Goal: Transaction & Acquisition: Purchase product/service

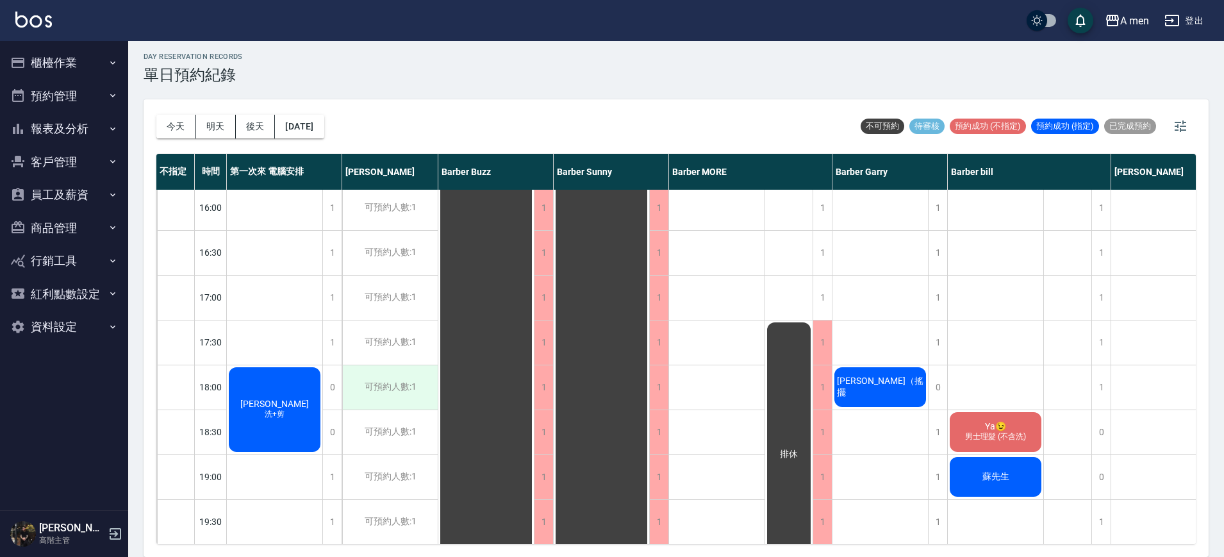
scroll to position [481, 0]
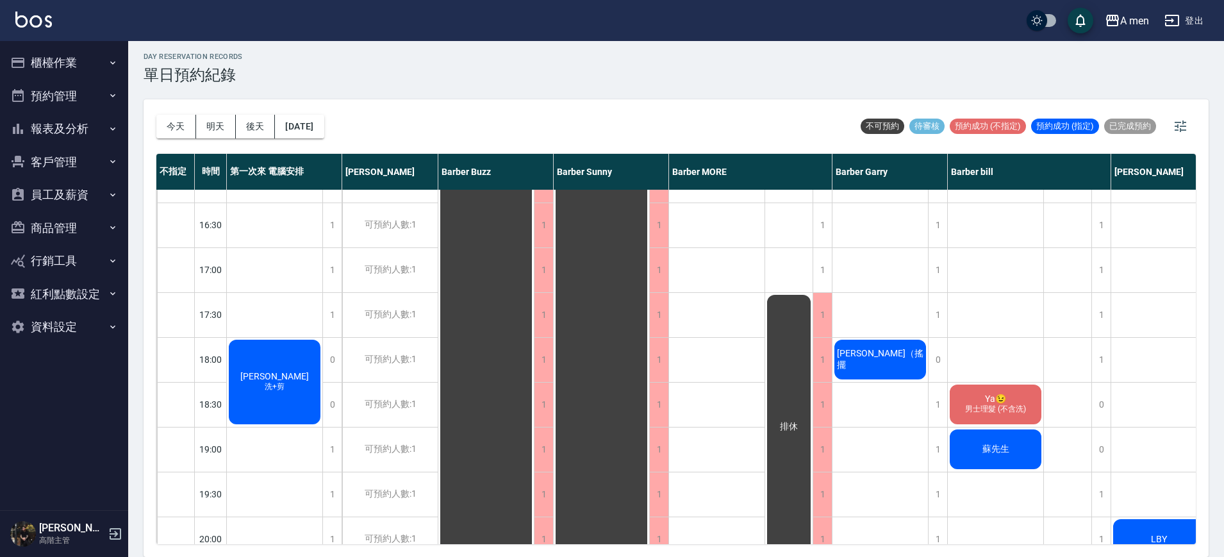
click at [260, 371] on span "[PERSON_NAME]" at bounding box center [275, 376] width 74 height 10
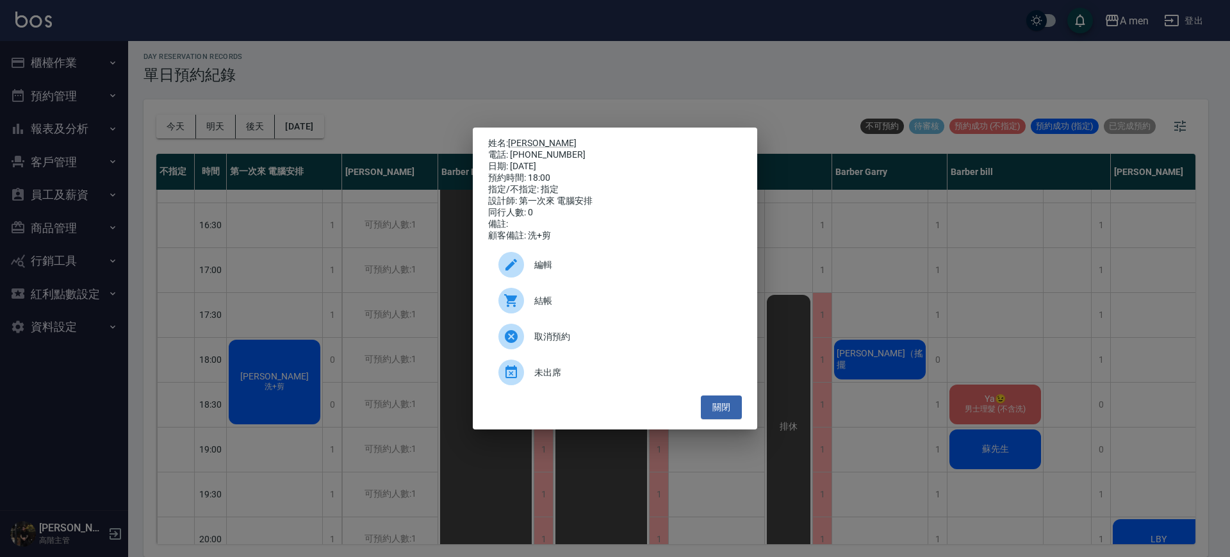
click at [669, 267] on span "編輯" at bounding box center [632, 264] width 197 height 13
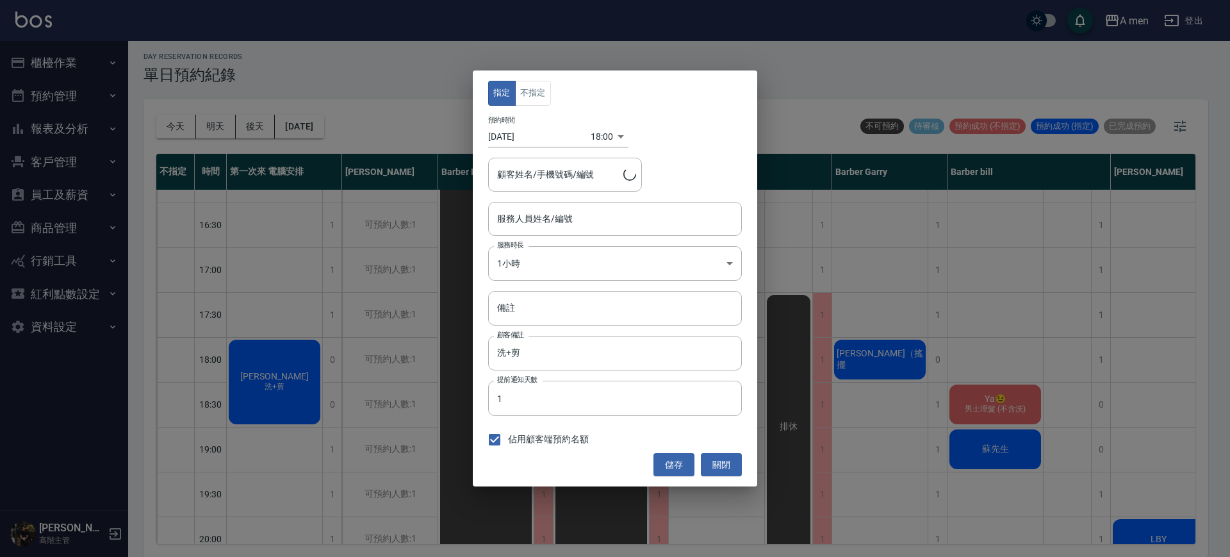
type input "第一次來 電腦安排-100"
type input "吳益群/0919369721"
click at [637, 221] on input "第一次來 電腦安排-100" at bounding box center [605, 219] width 223 height 22
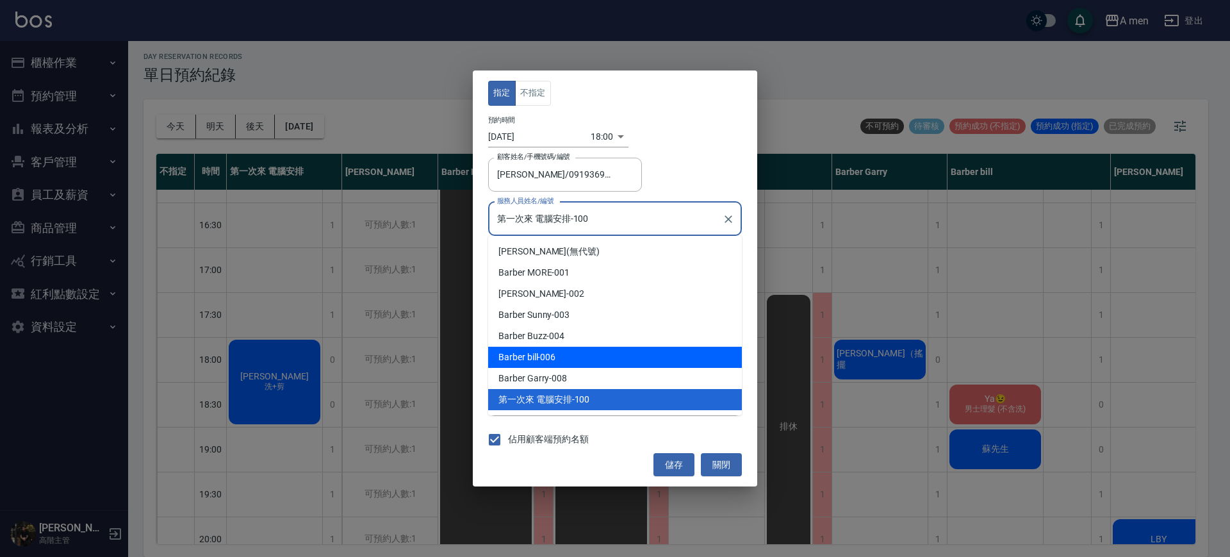
click at [563, 351] on div "Barber bill -006" at bounding box center [615, 357] width 254 height 21
type input "Barber bill-006"
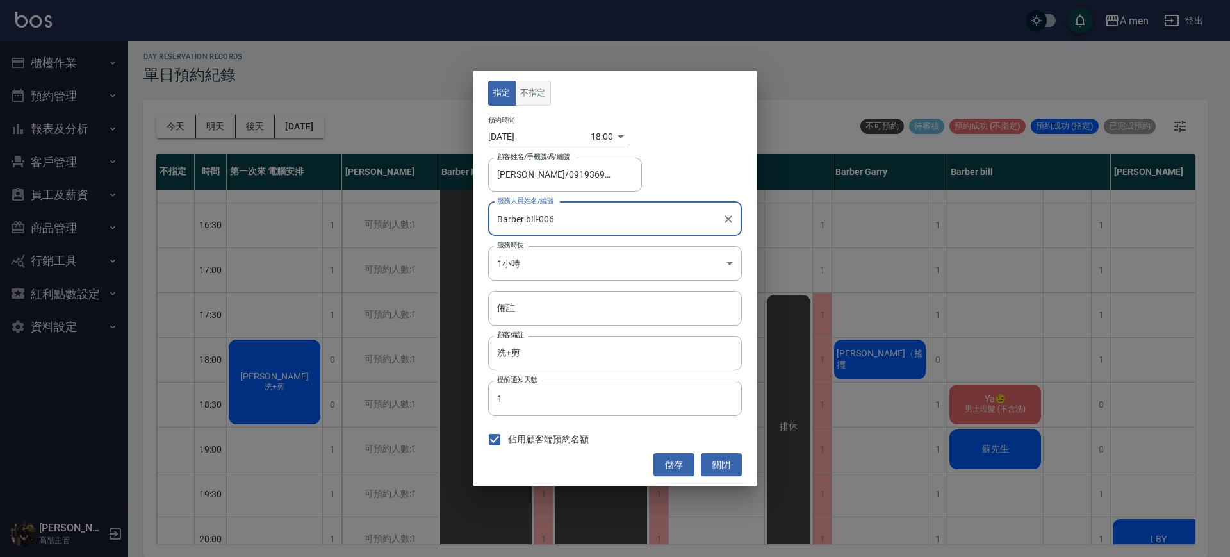
click at [540, 95] on button "不指定" at bounding box center [533, 93] width 36 height 25
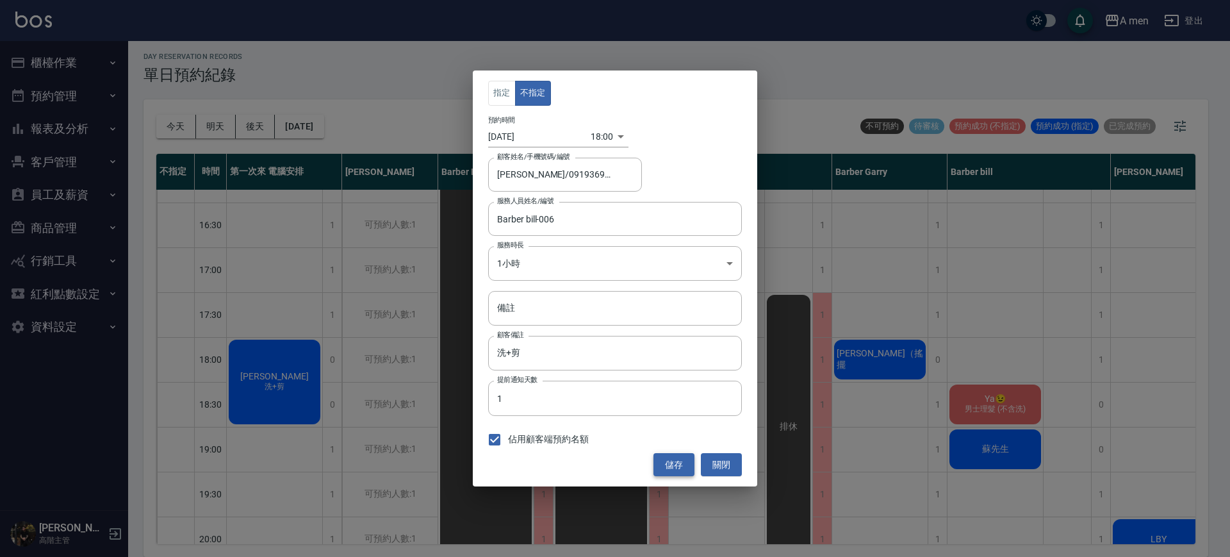
click at [688, 462] on button "儲存" at bounding box center [674, 465] width 41 height 24
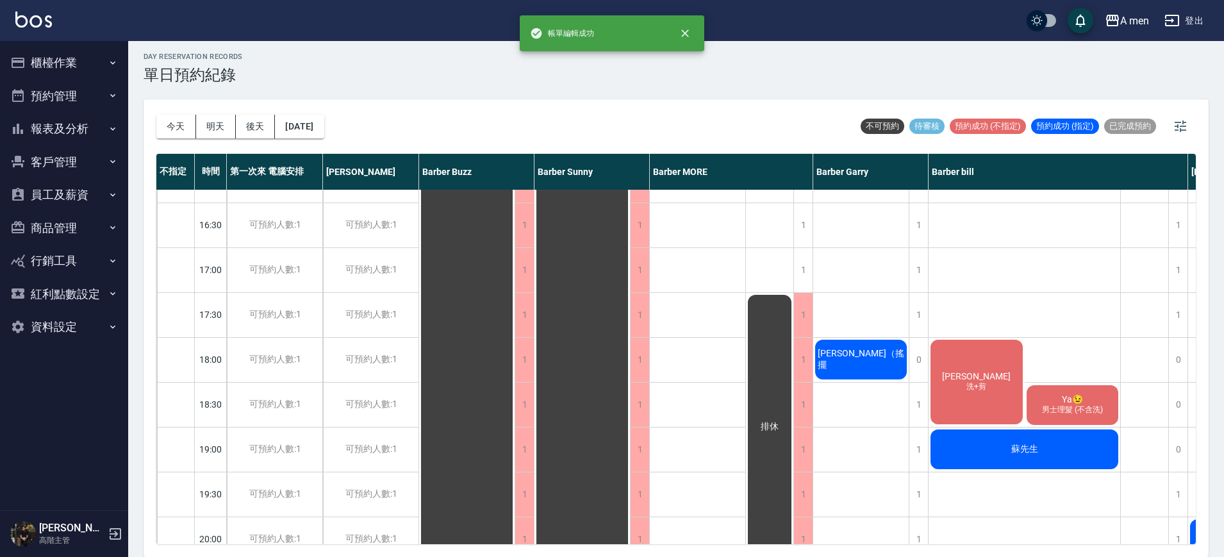
click at [978, 388] on span "洗+剪" at bounding box center [976, 386] width 25 height 11
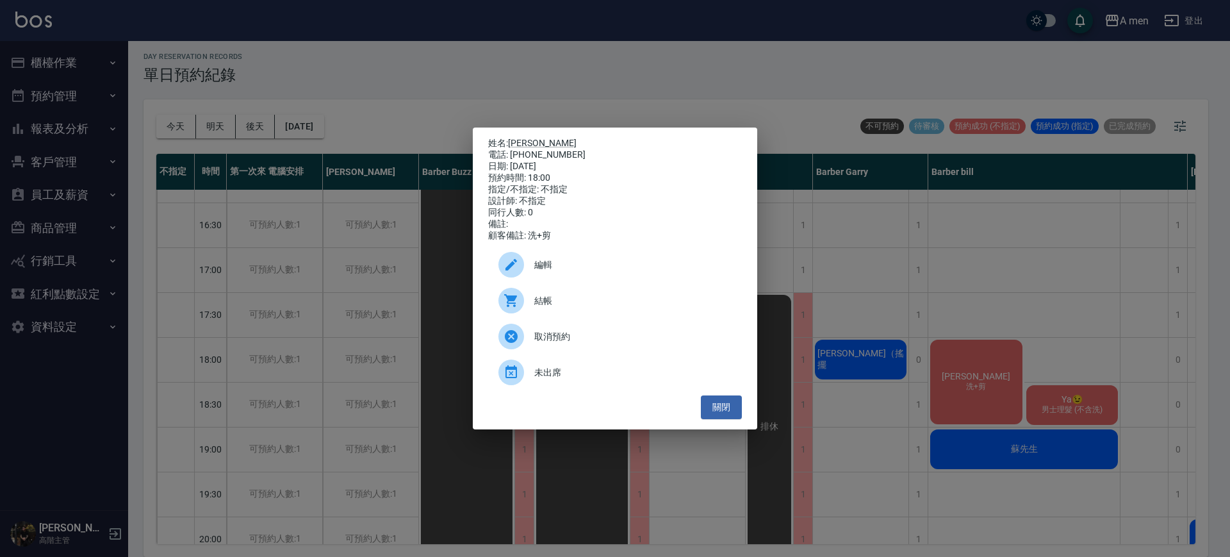
click at [607, 271] on span "編輯" at bounding box center [632, 264] width 197 height 13
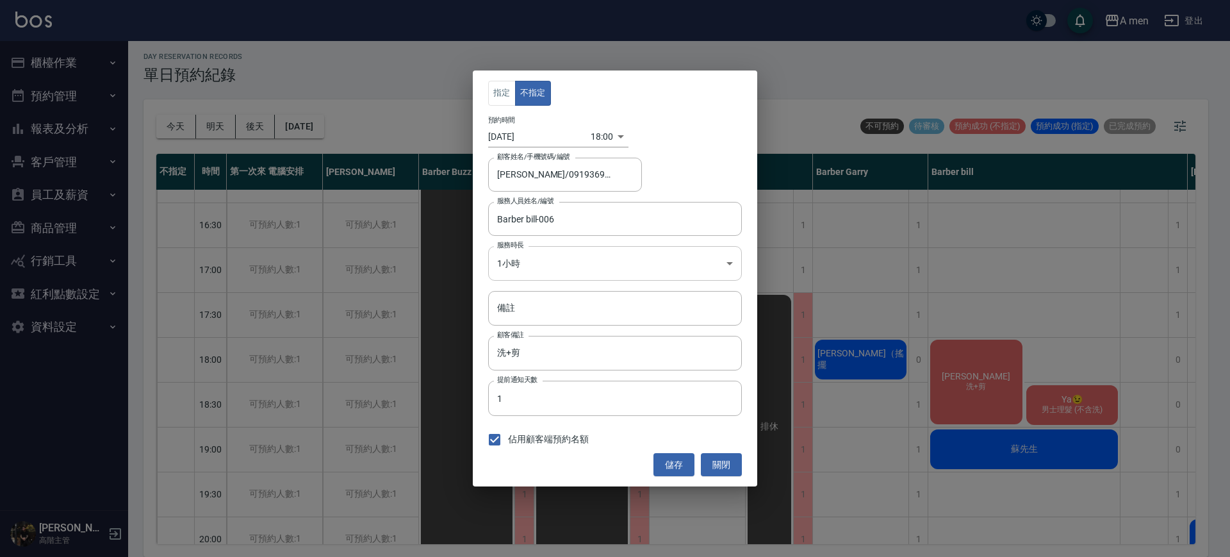
click at [609, 263] on body "A men 登出 櫃檯作業 打帳單 帳單列表 營業儀表板 現金收支登錄 高階收支登錄 材料自購登錄 每日結帳 排班表 現場電腦打卡 掃碼打卡 預約管理 預約管…" at bounding box center [615, 276] width 1230 height 561
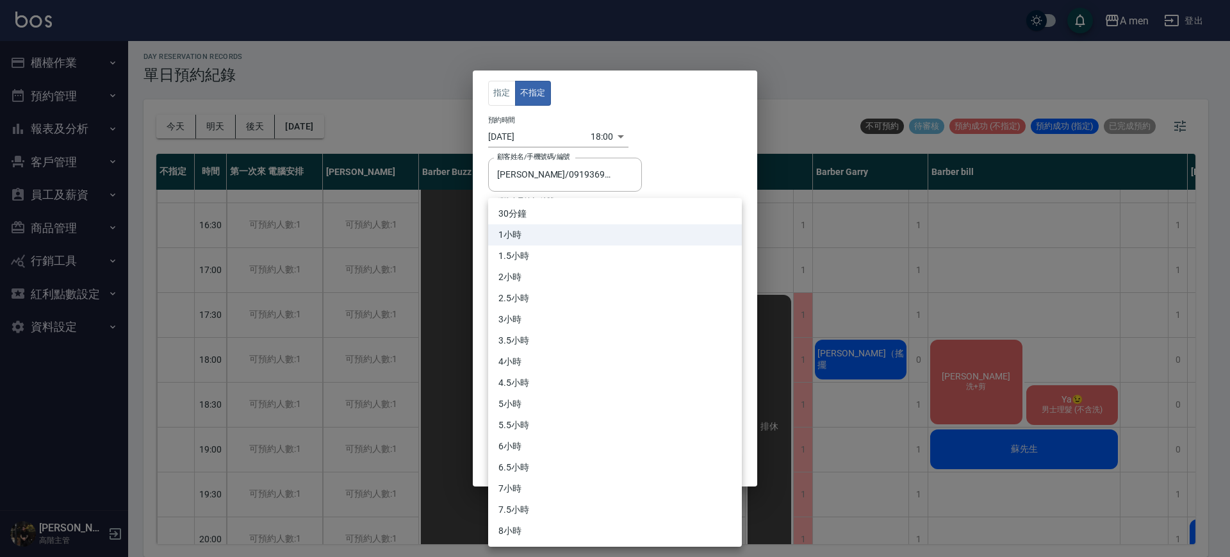
click at [578, 208] on li "30分鐘" at bounding box center [615, 213] width 254 height 21
type input "1"
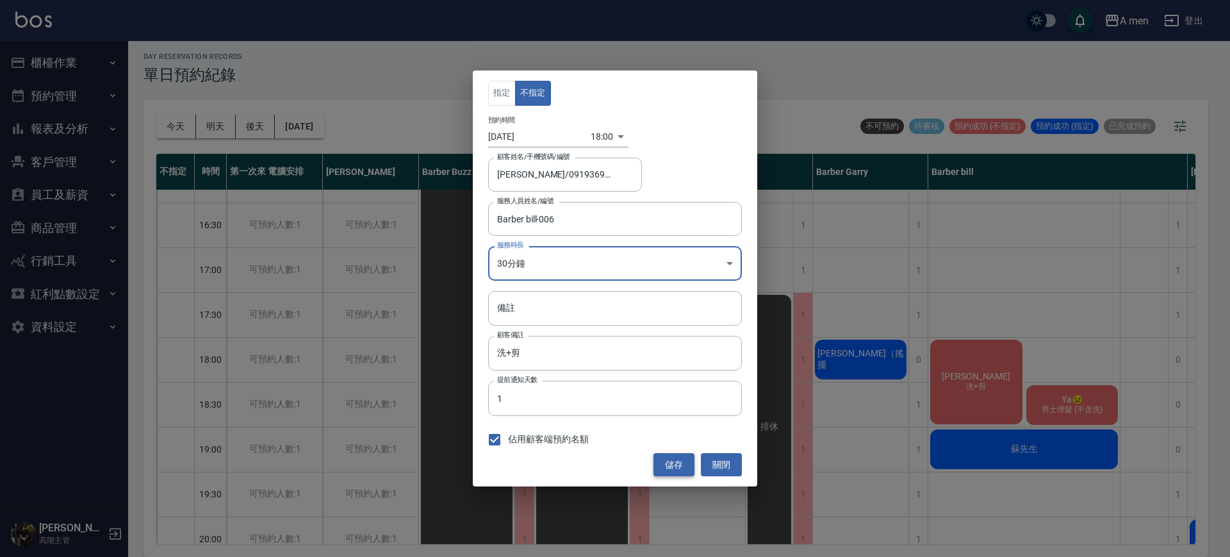
click at [673, 466] on button "儲存" at bounding box center [674, 465] width 41 height 24
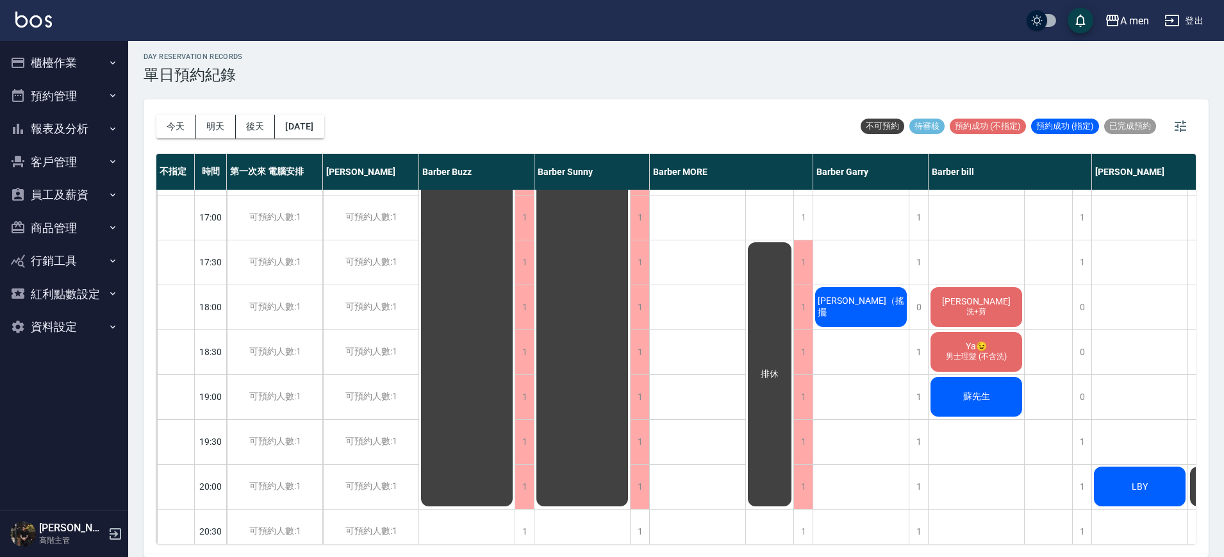
scroll to position [561, 0]
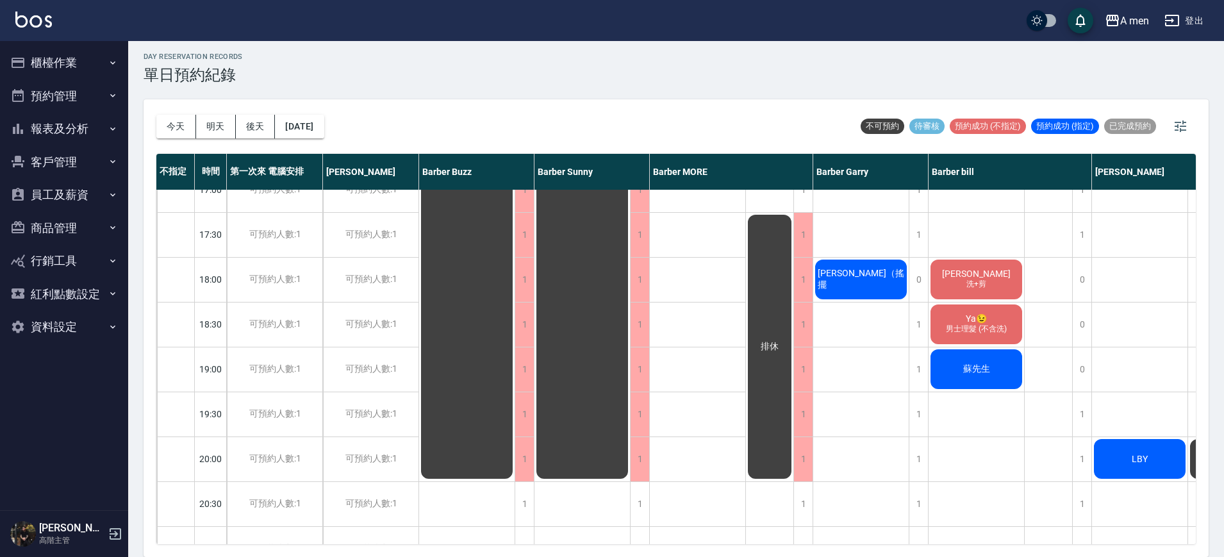
click at [885, 331] on div "劉先生 徐先生 不指定 曾裕灝 周迺皓（搖擺" at bounding box center [861, 189] width 96 height 1121
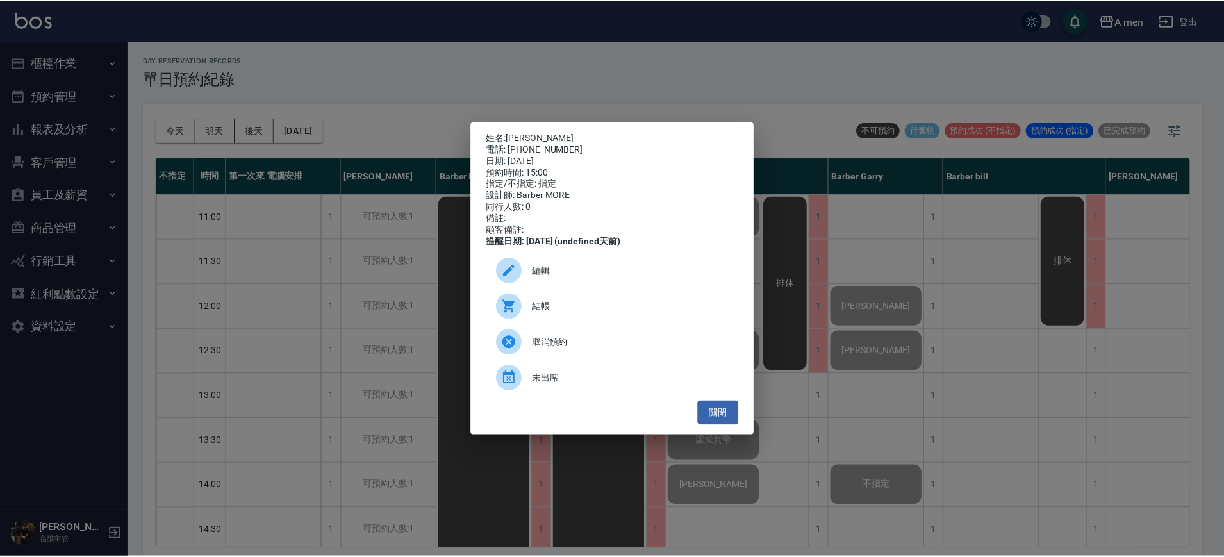
scroll to position [320, 0]
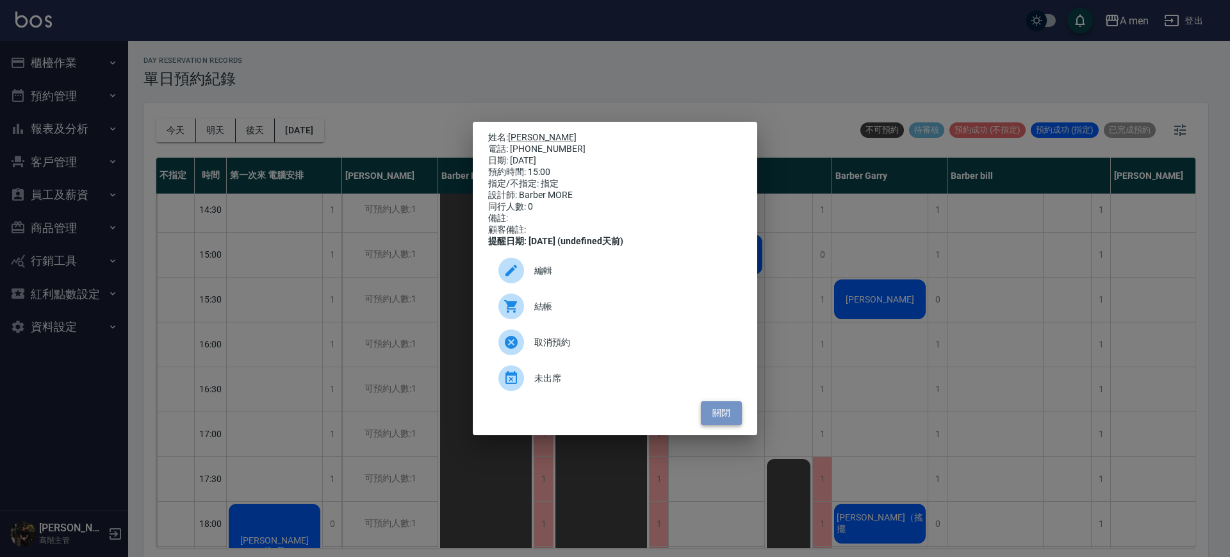
click at [732, 424] on button "關閉" at bounding box center [721, 413] width 41 height 24
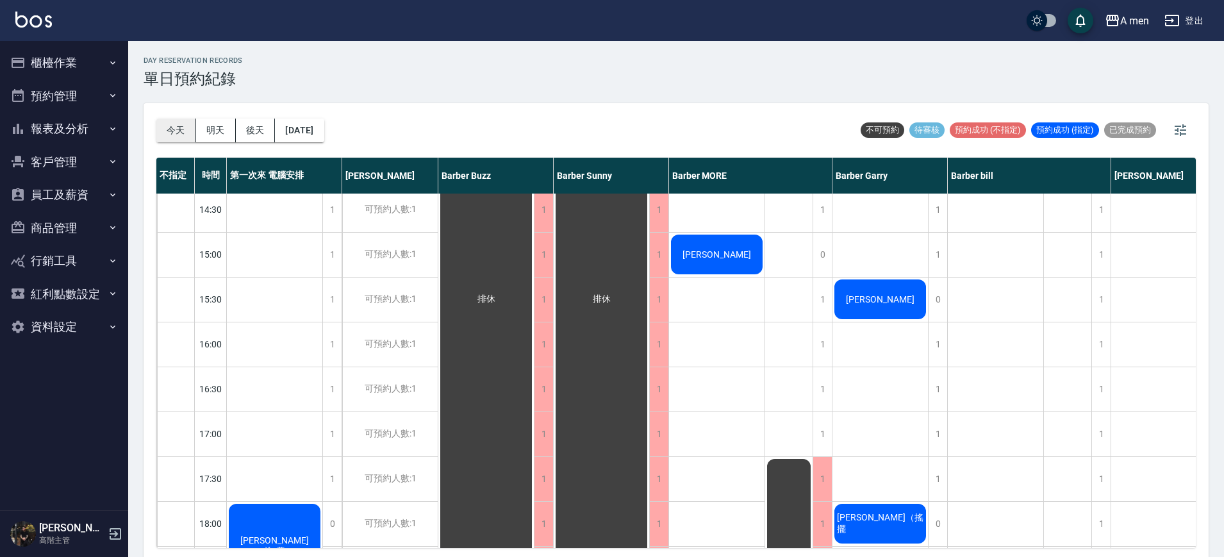
click at [173, 140] on button "今天" at bounding box center [176, 131] width 40 height 24
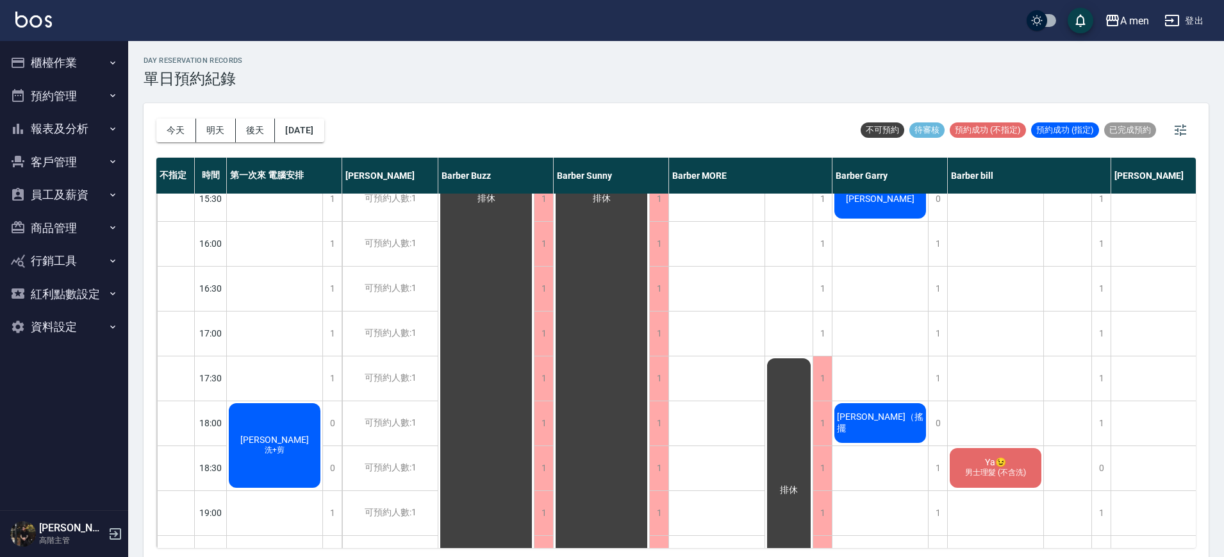
scroll to position [481, 0]
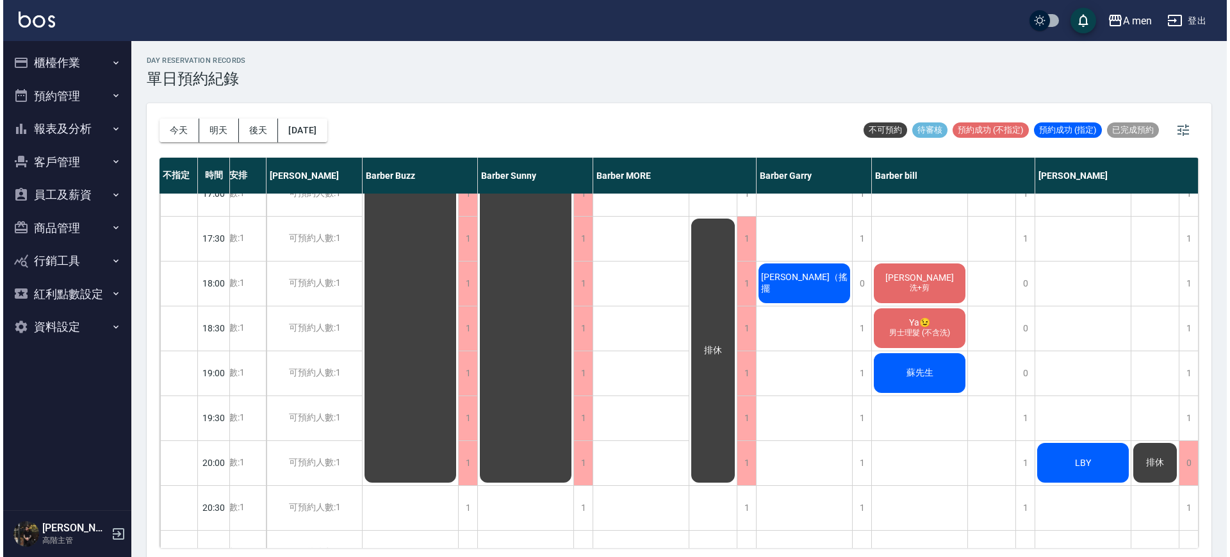
scroll to position [481, 66]
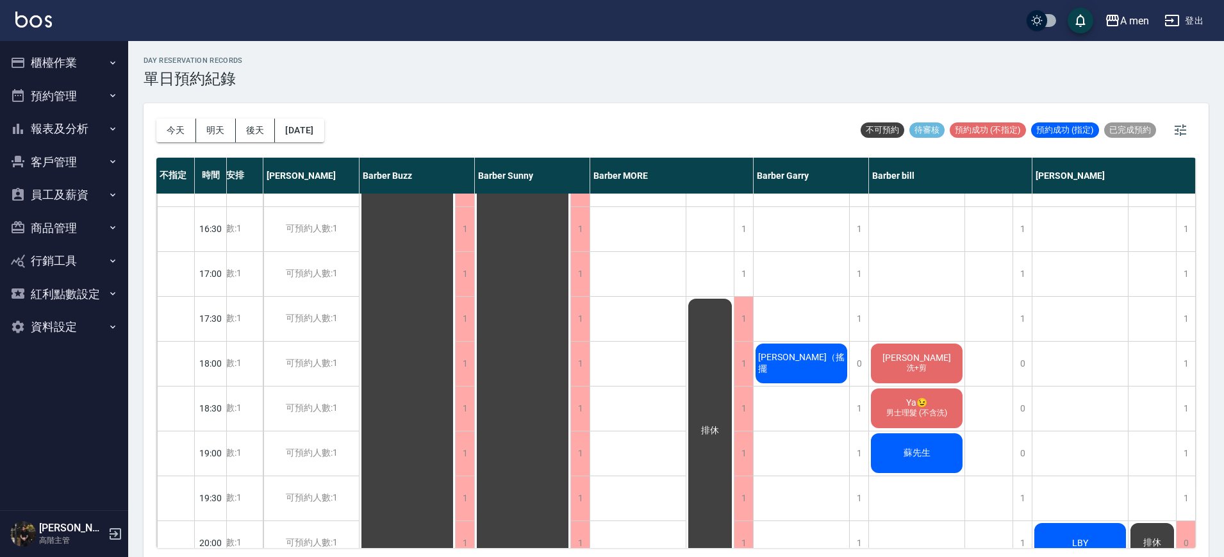
click at [980, 306] on div "排休" at bounding box center [989, 273] width 48 height 1121
click at [965, 276] on div "排休" at bounding box center [989, 273] width 48 height 1121
click at [1032, 370] on div "LBY" at bounding box center [1080, 273] width 96 height 1121
click at [1022, 370] on div "0" at bounding box center [1021, 364] width 19 height 44
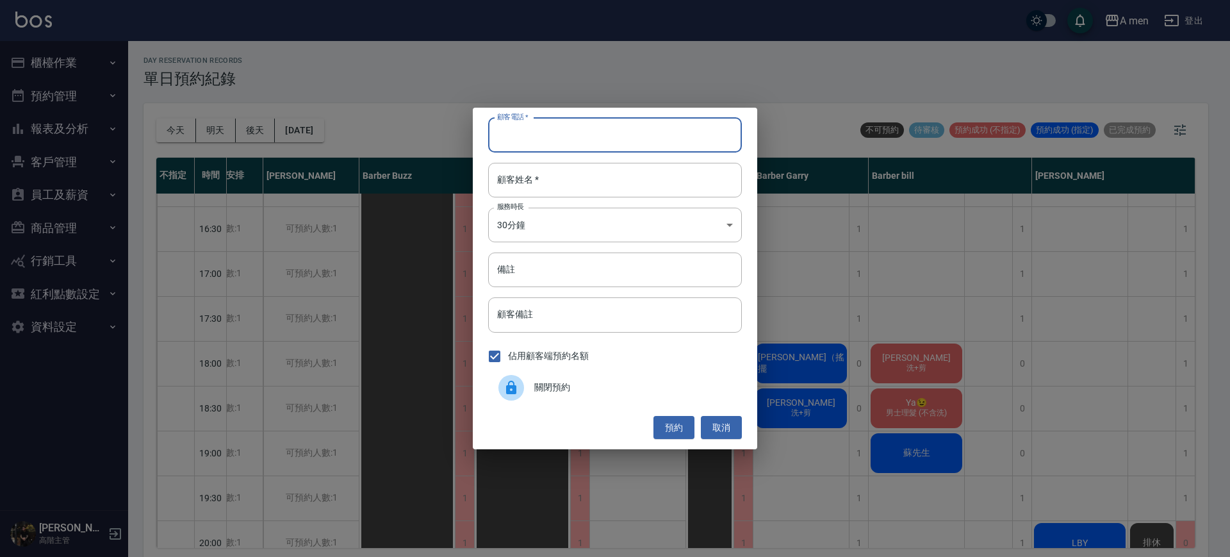
click at [613, 147] on input "顧客電話   *" at bounding box center [615, 135] width 254 height 35
type input "0985853246"
click at [632, 193] on input "顧客姓名   *" at bounding box center [615, 180] width 254 height 35
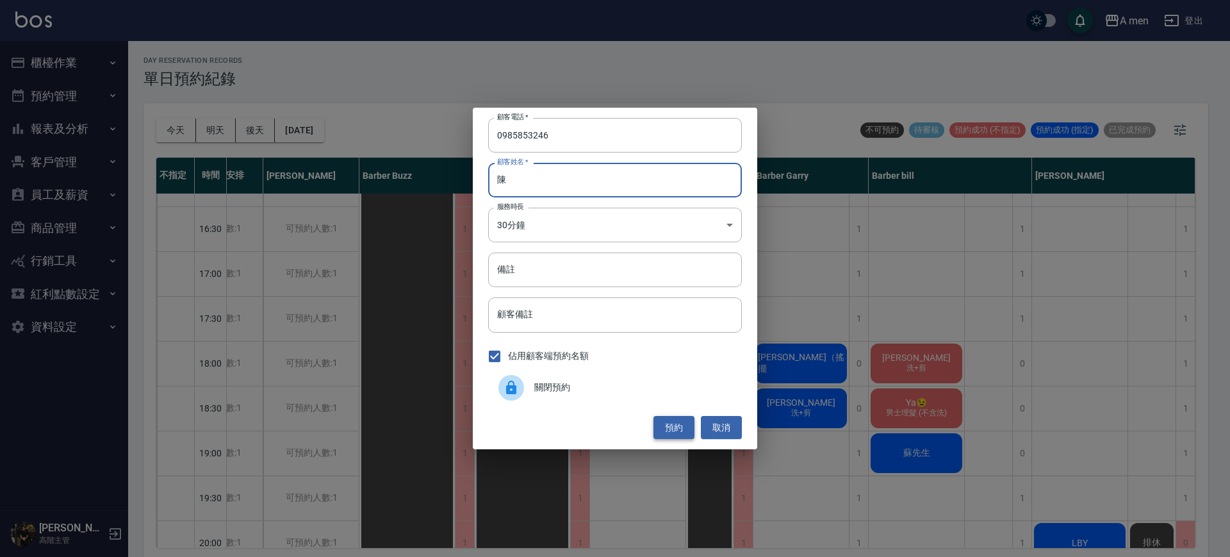
type input "陳"
click at [677, 431] on button "預約" at bounding box center [674, 428] width 41 height 24
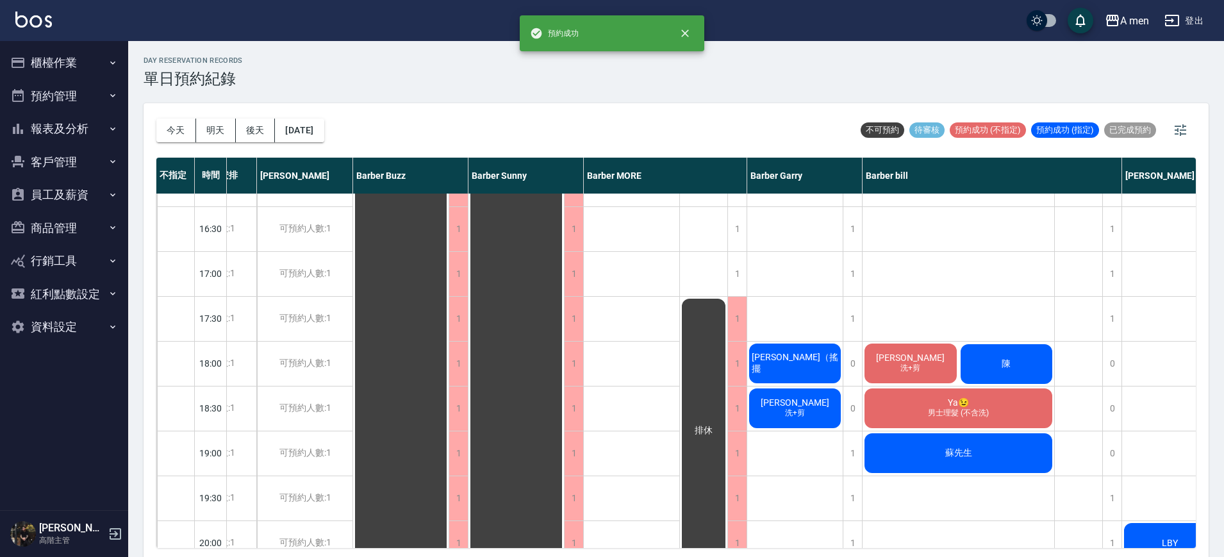
click at [1018, 368] on div "陳" at bounding box center [1007, 364] width 96 height 44
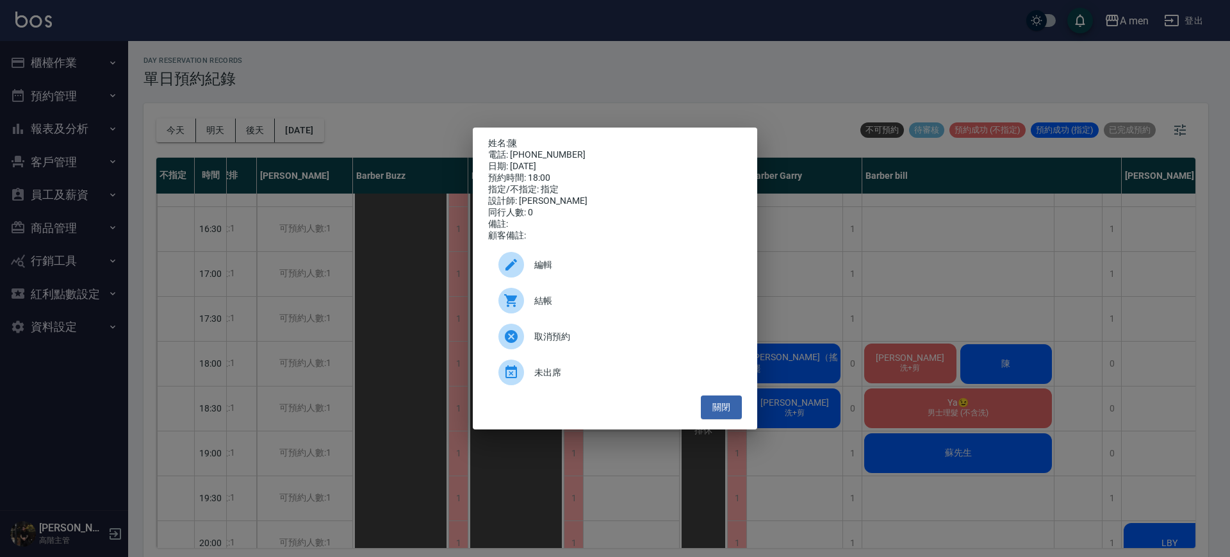
click at [640, 270] on span "編輯" at bounding box center [632, 264] width 197 height 13
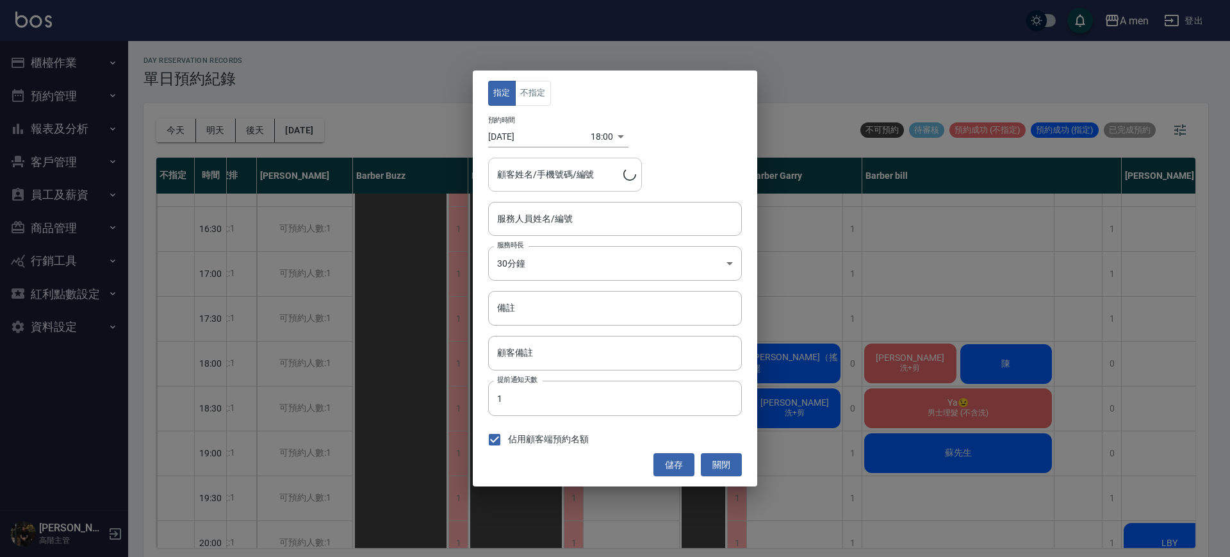
type input "Barber bill-006"
type input "陳/0985853246"
click at [533, 95] on button "不指定" at bounding box center [533, 93] width 36 height 25
click at [676, 467] on button "儲存" at bounding box center [674, 465] width 41 height 24
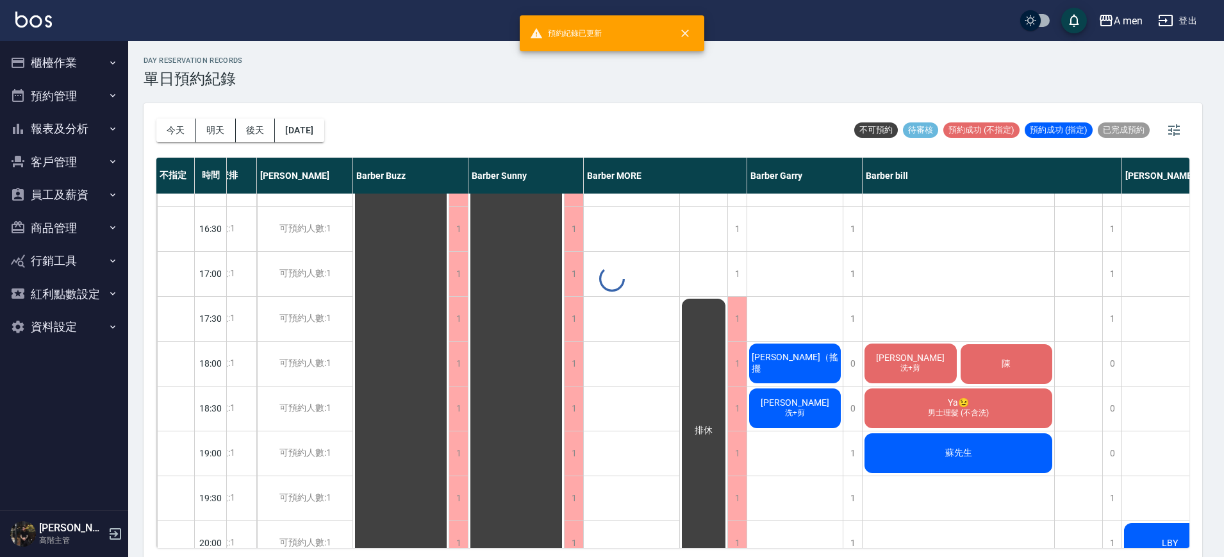
click at [943, 287] on div at bounding box center [612, 278] width 1224 height 557
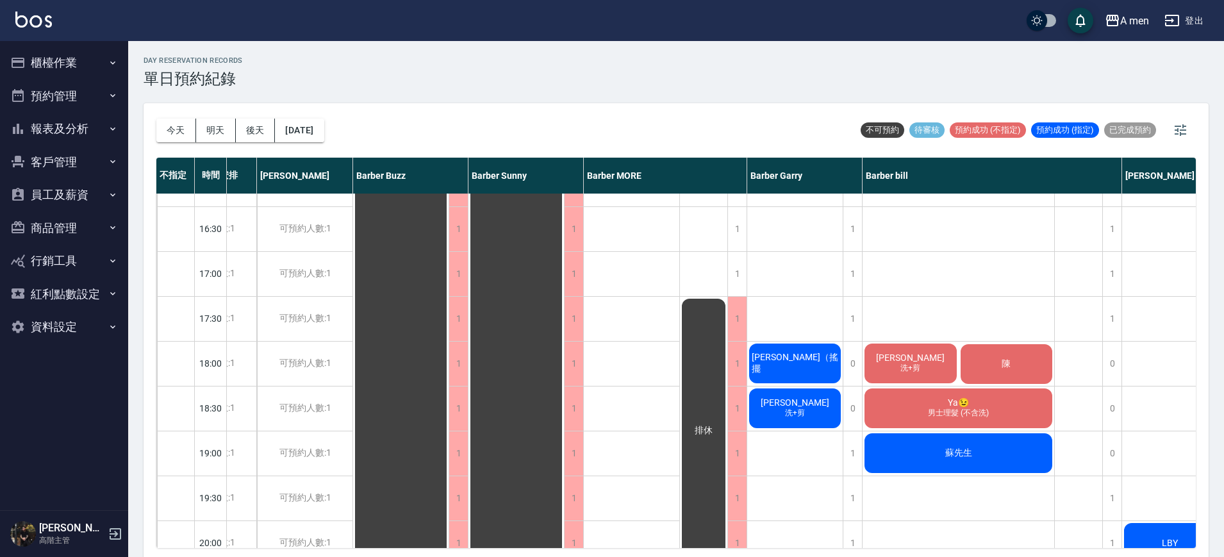
click at [943, 287] on div "吳益群 洗+剪 陳 Ya😉 男士理髮 (不含洗) 蘇先生" at bounding box center [959, 273] width 192 height 1121
click at [777, 358] on span "[PERSON_NAME]（搖擺" at bounding box center [795, 363] width 92 height 23
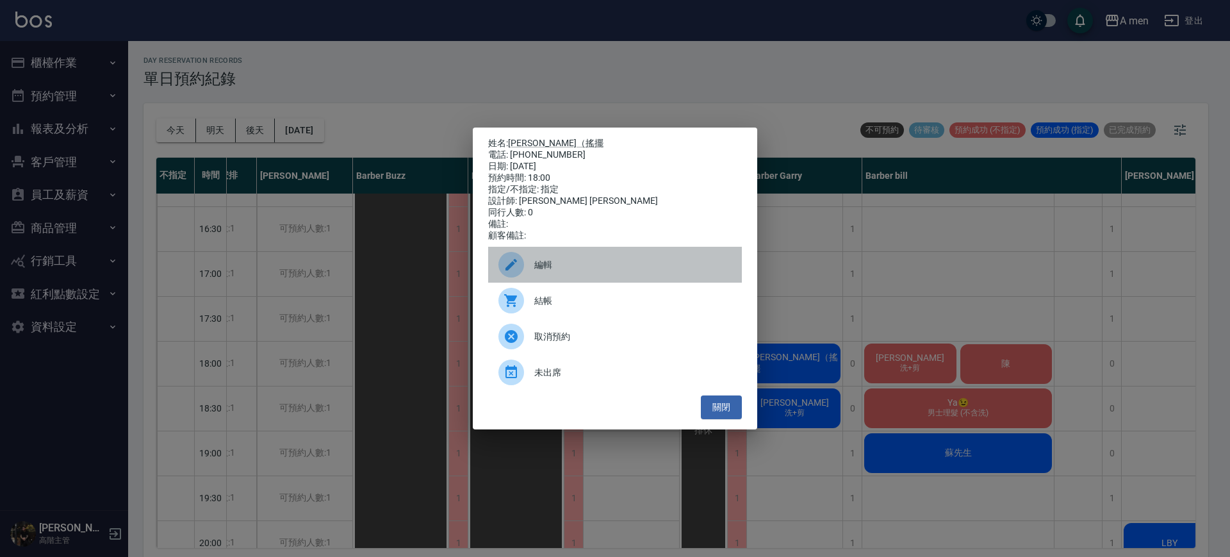
click at [625, 282] on div "編輯" at bounding box center [615, 265] width 254 height 36
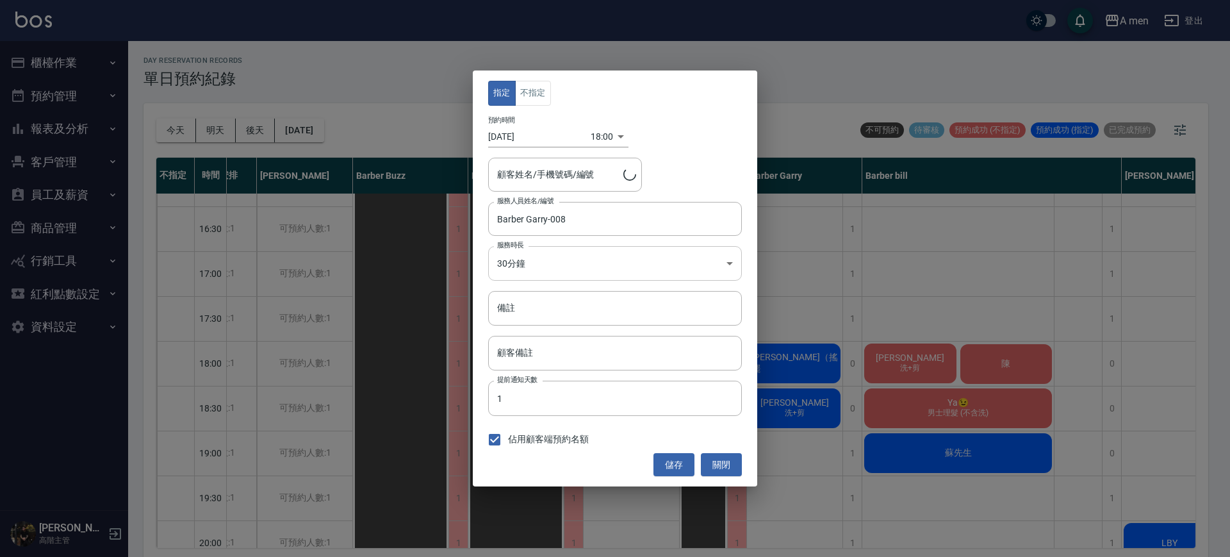
type input "周迺皓（搖擺/0937528862"
click at [600, 138] on body "A men 登出 櫃檯作業 打帳單 帳單列表 營業儀表板 現金收支登錄 高階收支登錄 材料自購登錄 每日結帳 排班表 現場電腦打卡 掃碼打卡 預約管理 預約管…" at bounding box center [615, 280] width 1230 height 561
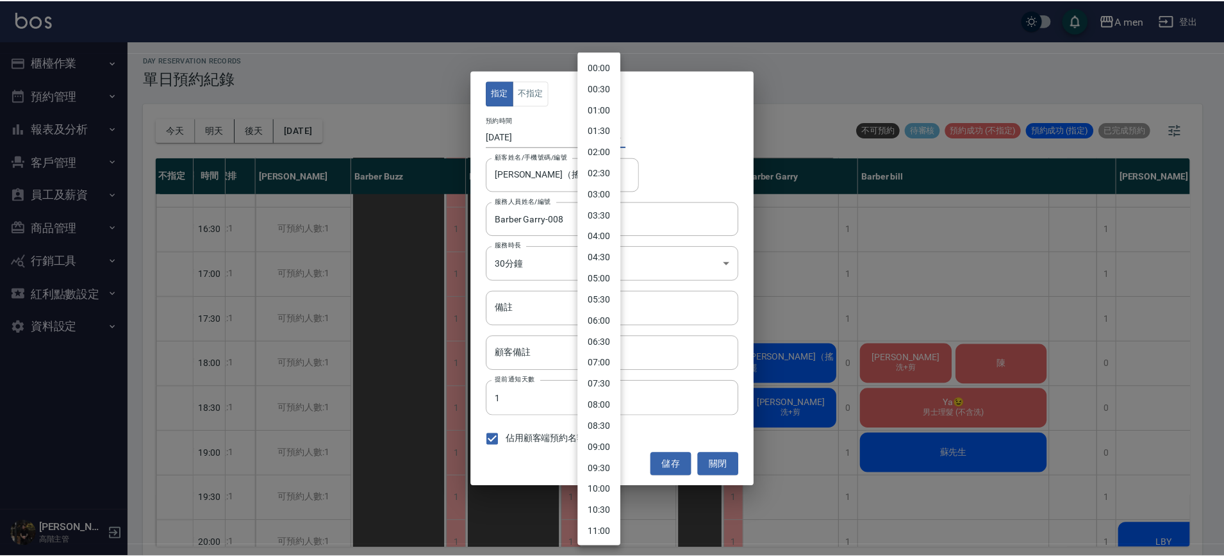
scroll to position [529, 0]
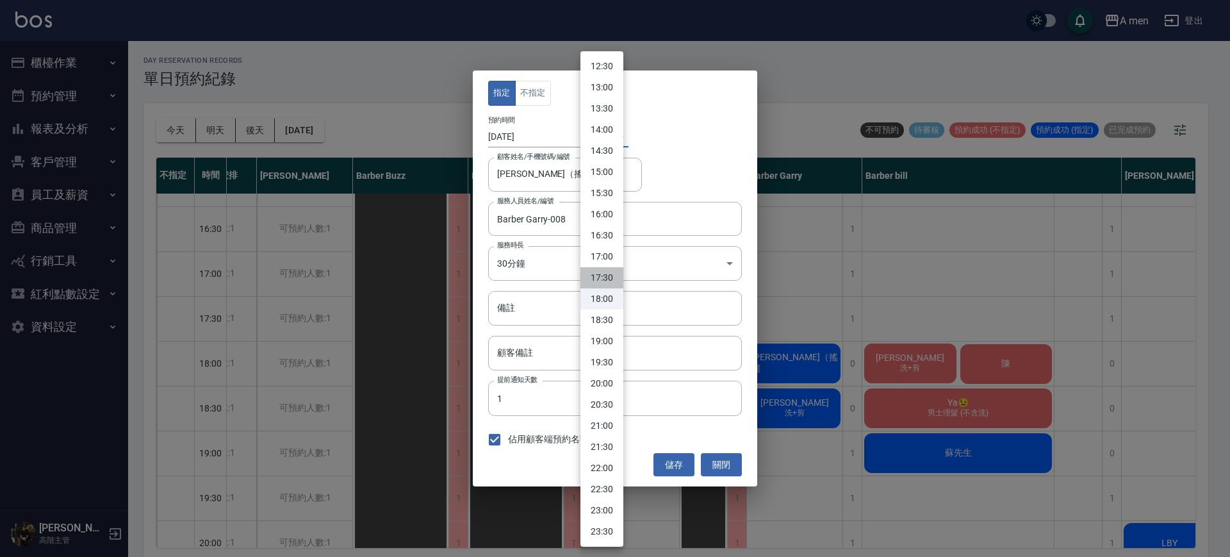
click at [610, 271] on li "17:30" at bounding box center [602, 277] width 43 height 21
type input "1758792600000"
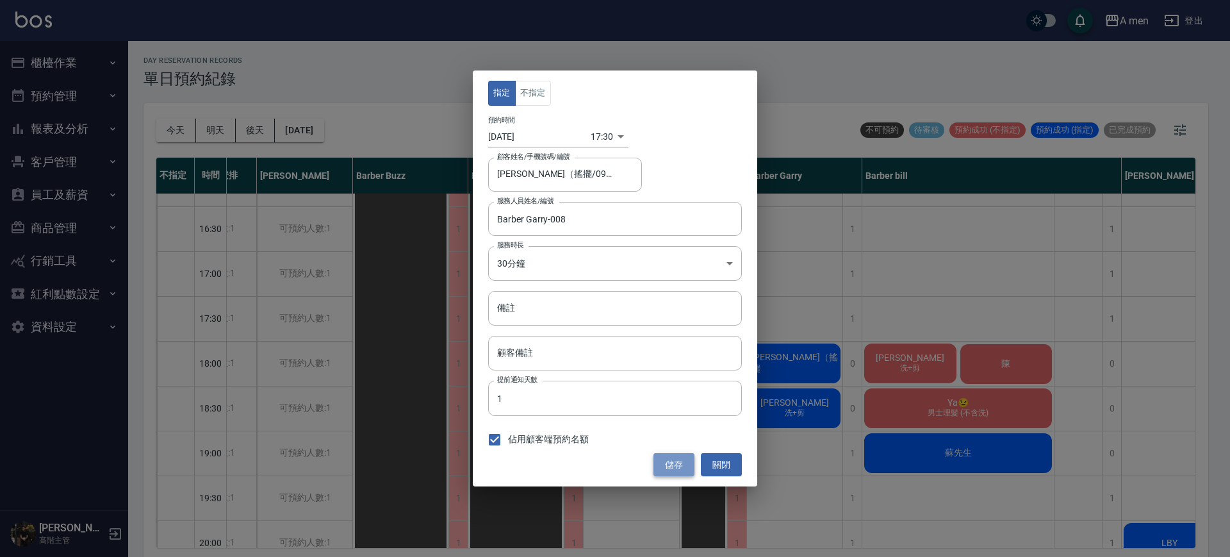
click at [684, 461] on button "儲存" at bounding box center [674, 465] width 41 height 24
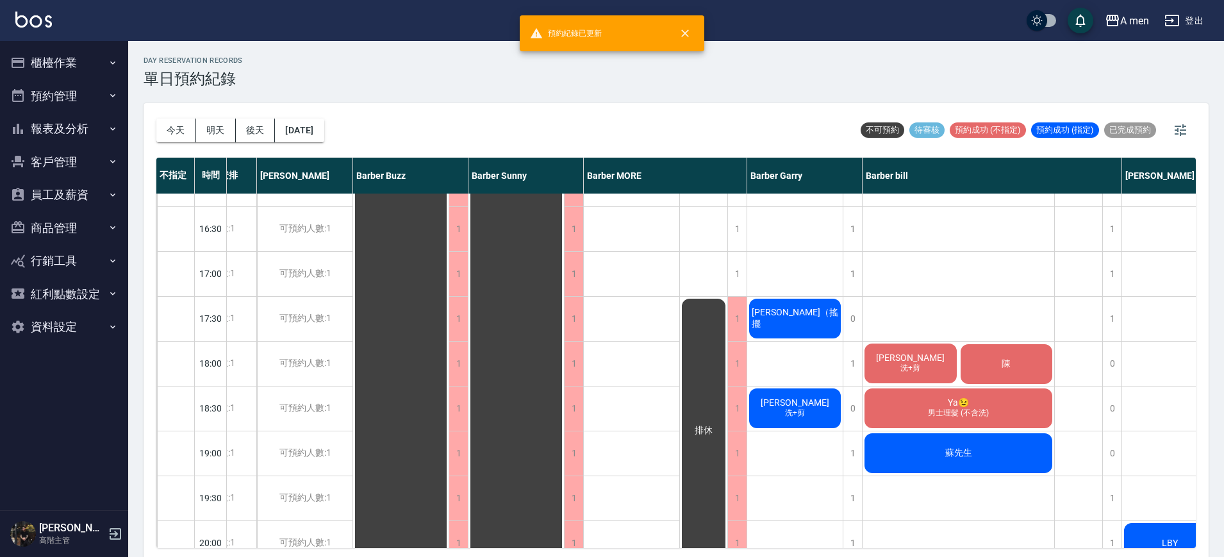
click at [916, 320] on div "吳益群 洗+剪 陳 Ya😉 男士理髮 (不含洗) 蘇先生" at bounding box center [959, 273] width 192 height 1121
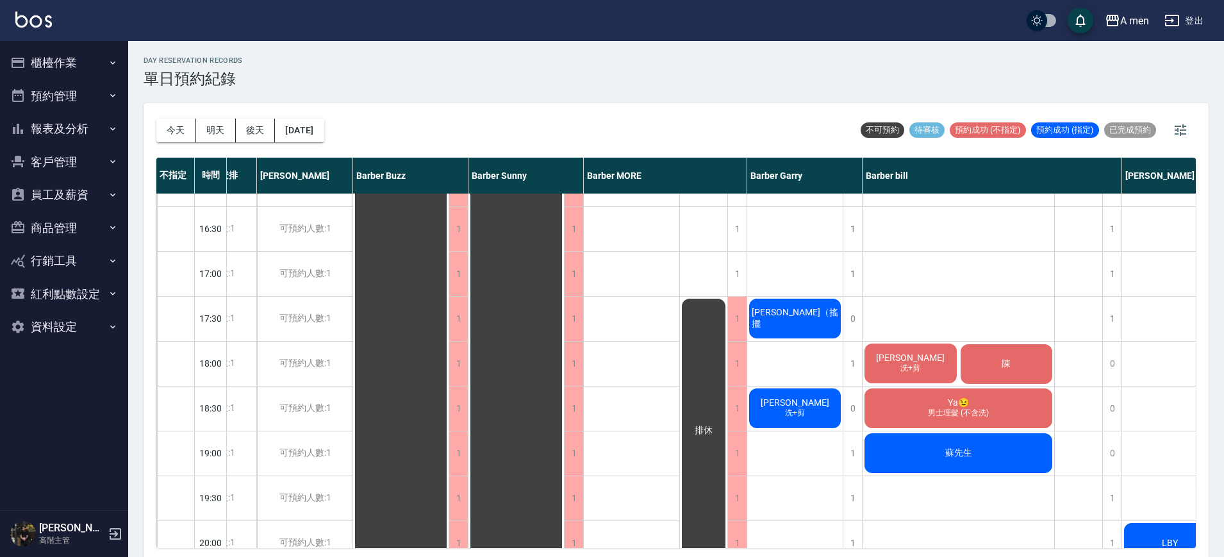
click at [941, 294] on div "吳益群 洗+剪 陳 Ya😉 男士理髮 (不含洗) 蘇先生" at bounding box center [959, 273] width 192 height 1121
click at [914, 361] on span "吳益群" at bounding box center [910, 357] width 74 height 10
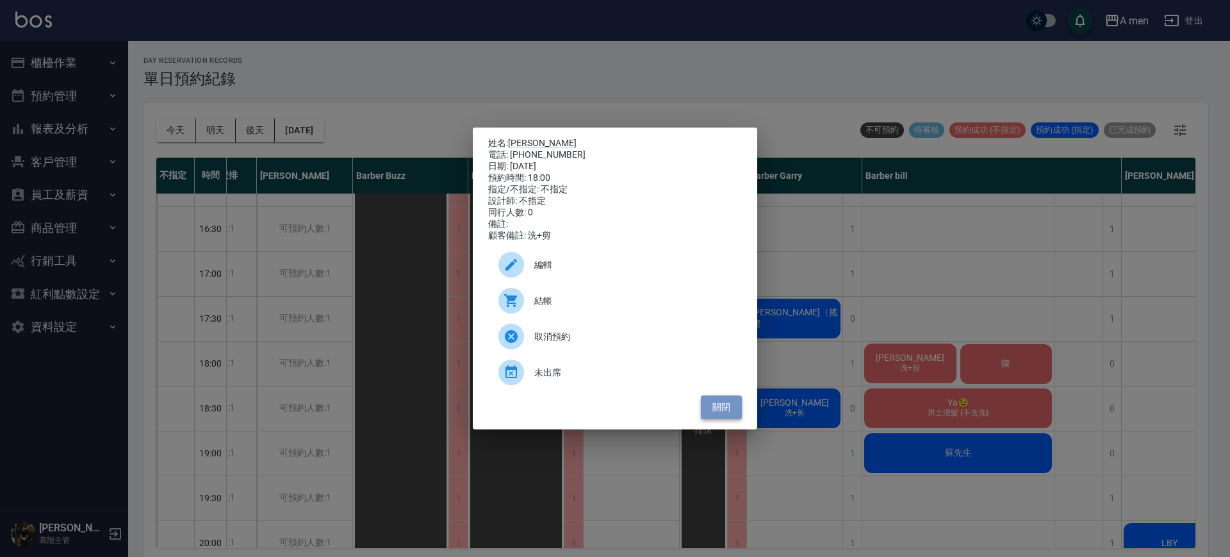
click at [734, 416] on button "關閉" at bounding box center [721, 407] width 41 height 24
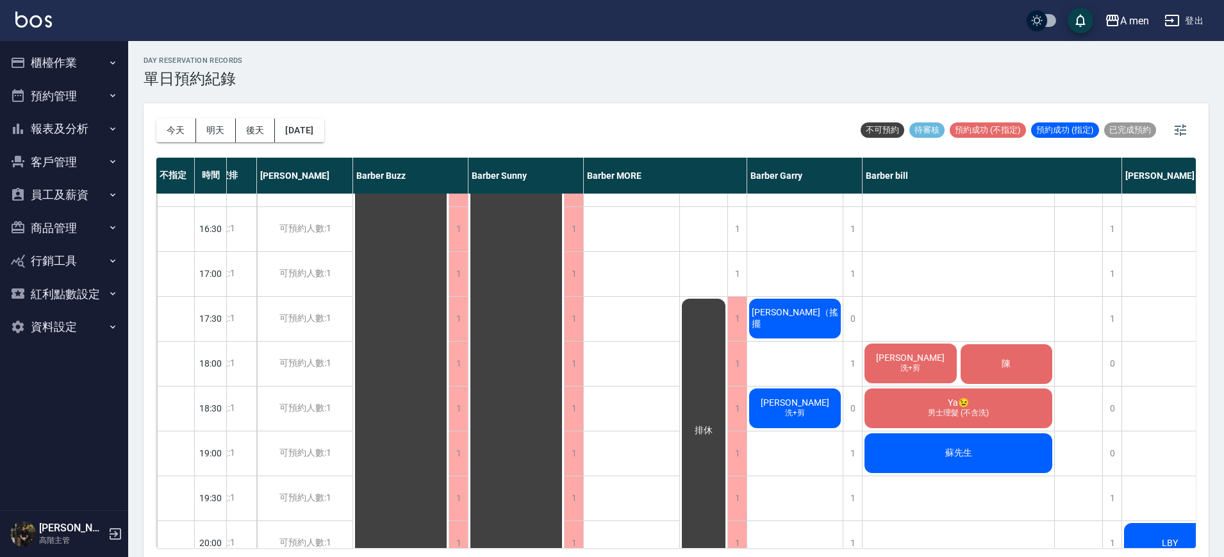
click at [975, 295] on div "吳益群 洗+剪 陳 Ya😉 男士理髮 (不含洗) 蘇先生" at bounding box center [959, 273] width 192 height 1121
click at [968, 353] on div "陳" at bounding box center [1007, 364] width 96 height 44
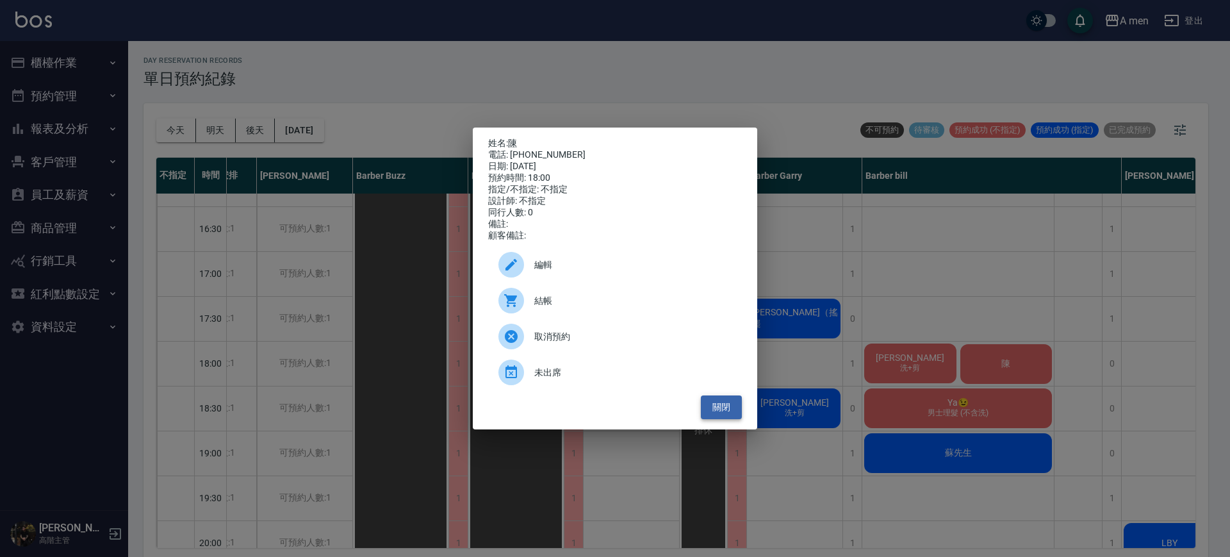
click at [731, 419] on button "關閉" at bounding box center [721, 407] width 41 height 24
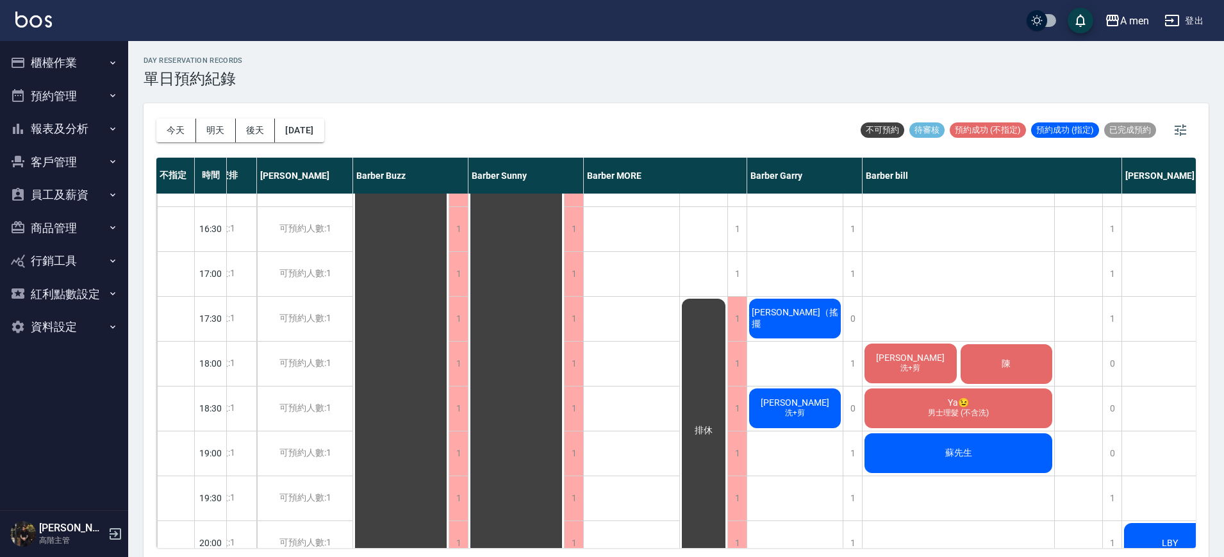
click at [824, 325] on div "[PERSON_NAME]（搖擺" at bounding box center [794, 319] width 95 height 44
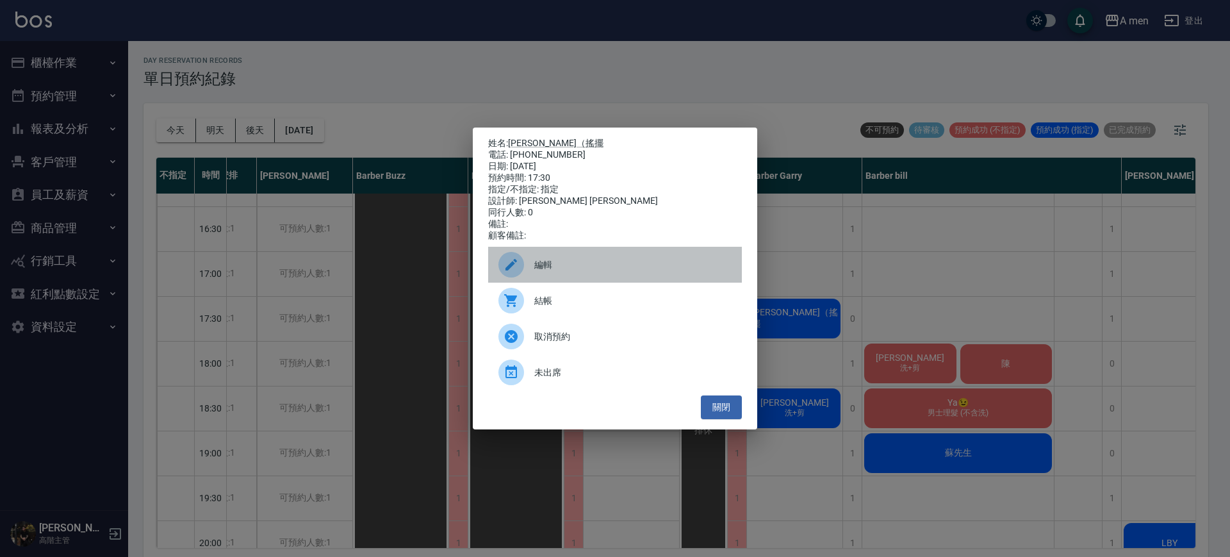
click at [553, 272] on span "編輯" at bounding box center [632, 264] width 197 height 13
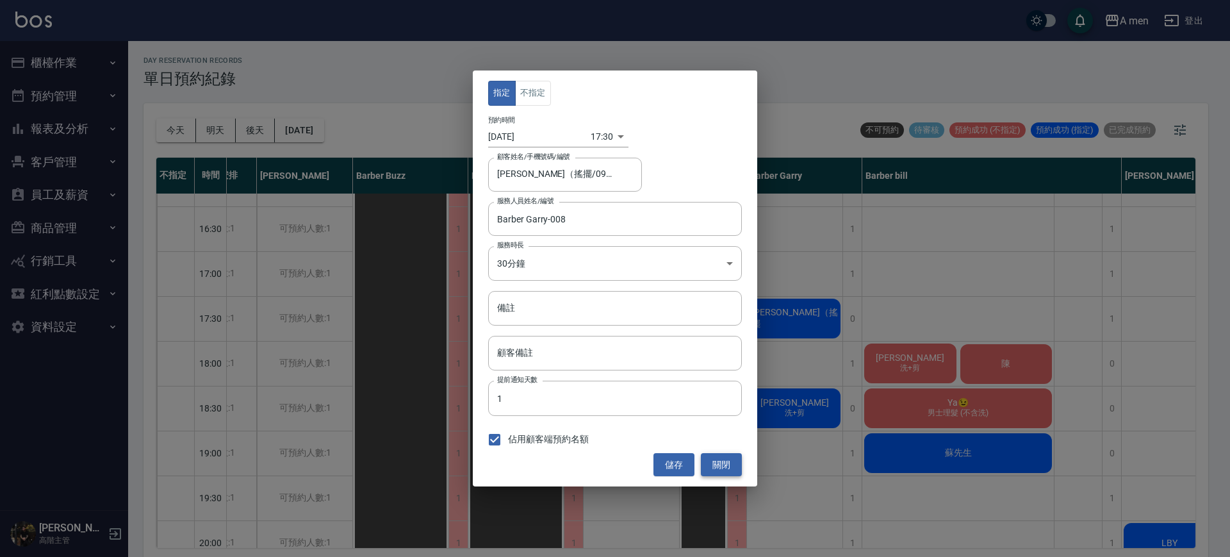
click at [722, 472] on button "關閉" at bounding box center [721, 465] width 41 height 24
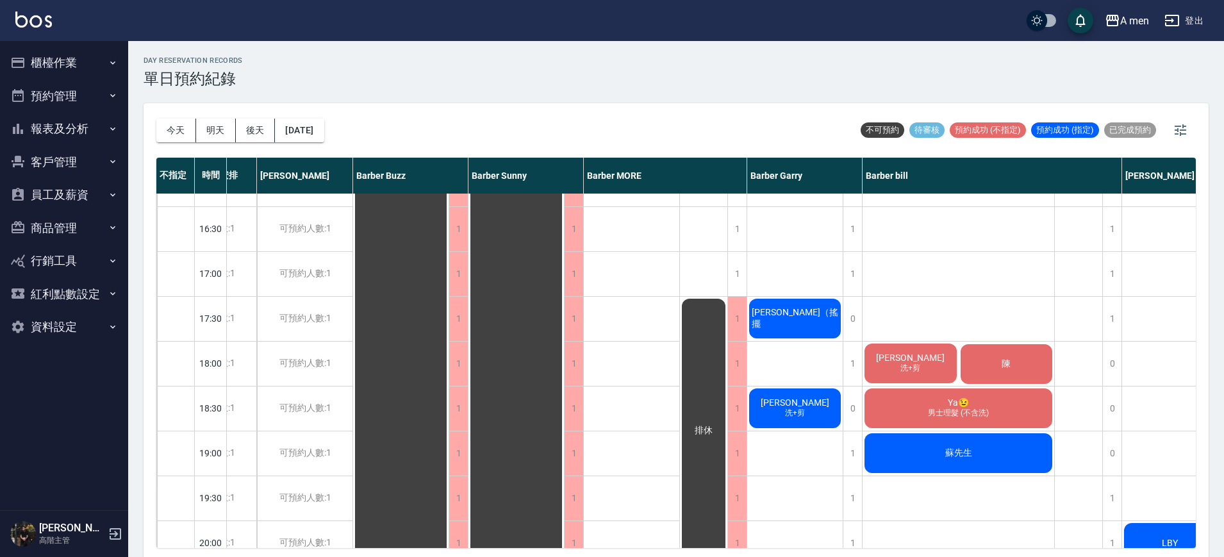
click at [777, 315] on span "[PERSON_NAME]（搖擺" at bounding box center [795, 318] width 92 height 23
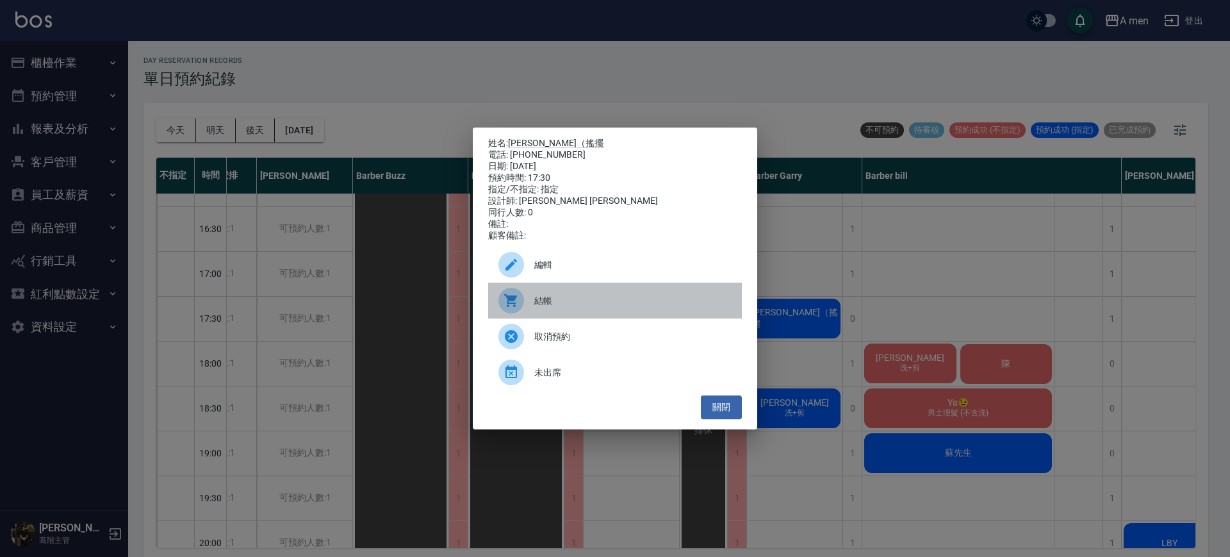
click at [636, 305] on span "結帳" at bounding box center [632, 300] width 197 height 13
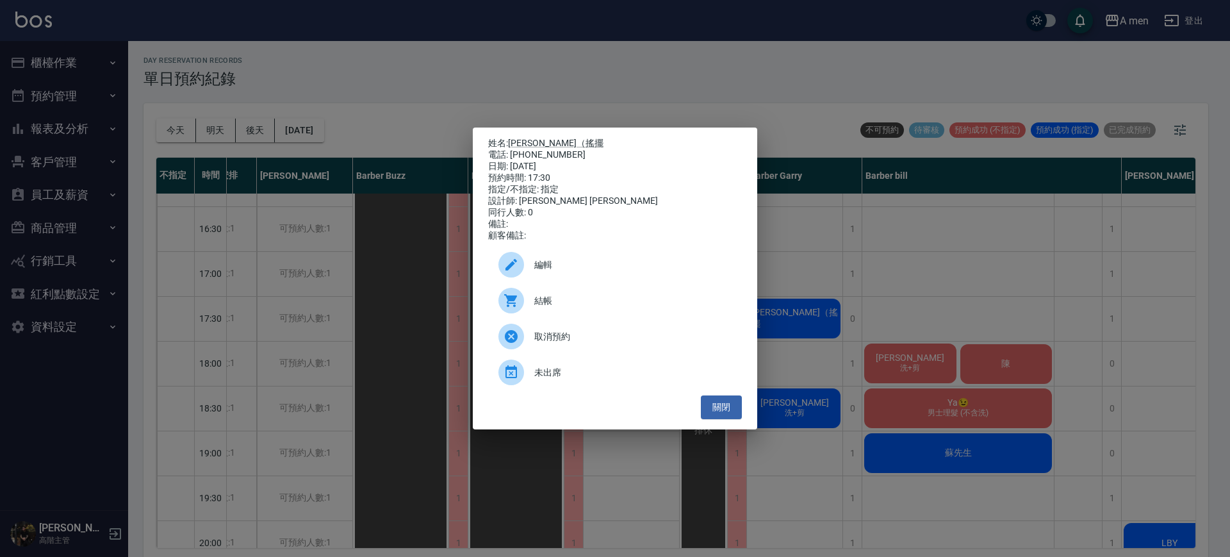
click at [608, 306] on span "結帳" at bounding box center [632, 300] width 197 height 13
click at [674, 178] on div "預約時間: 17:30" at bounding box center [615, 178] width 254 height 12
click at [727, 416] on button "關閉" at bounding box center [721, 407] width 41 height 24
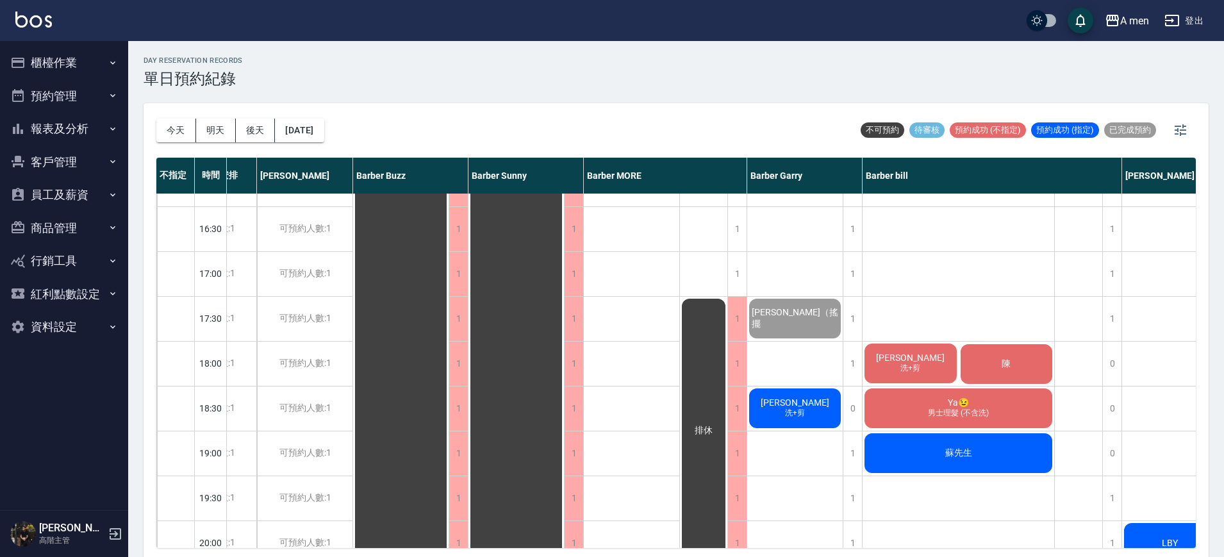
click at [797, 373] on div "劉先生 徐先生 不指定 曾裕灝 周迺皓（搖擺 蔡宗旻 洗+剪" at bounding box center [795, 273] width 96 height 1121
click at [1004, 376] on div "陳" at bounding box center [1007, 364] width 96 height 44
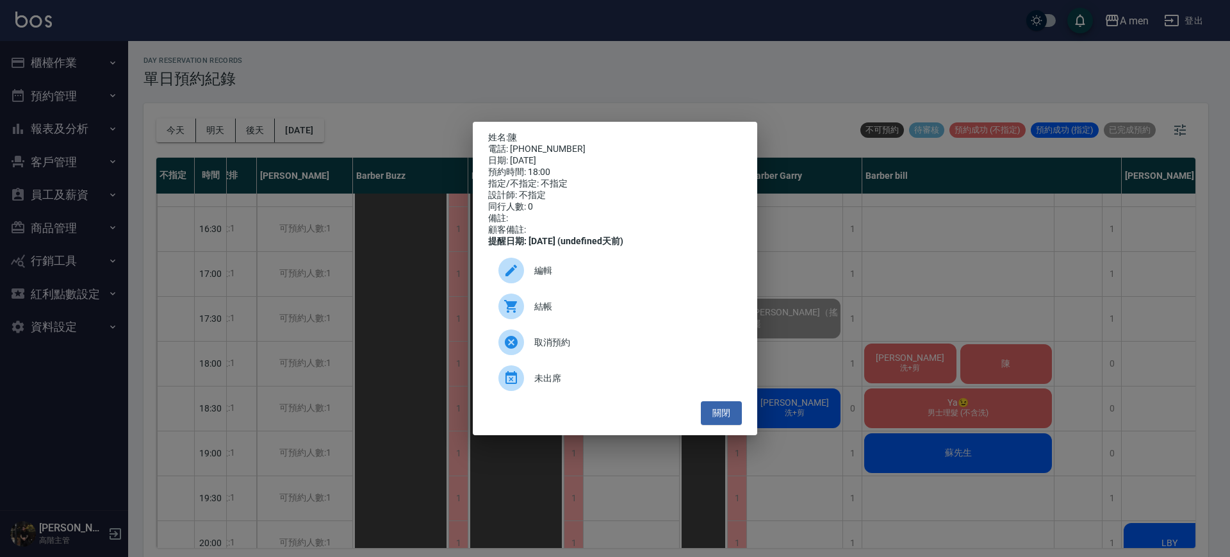
click at [607, 285] on div "編輯" at bounding box center [615, 270] width 254 height 36
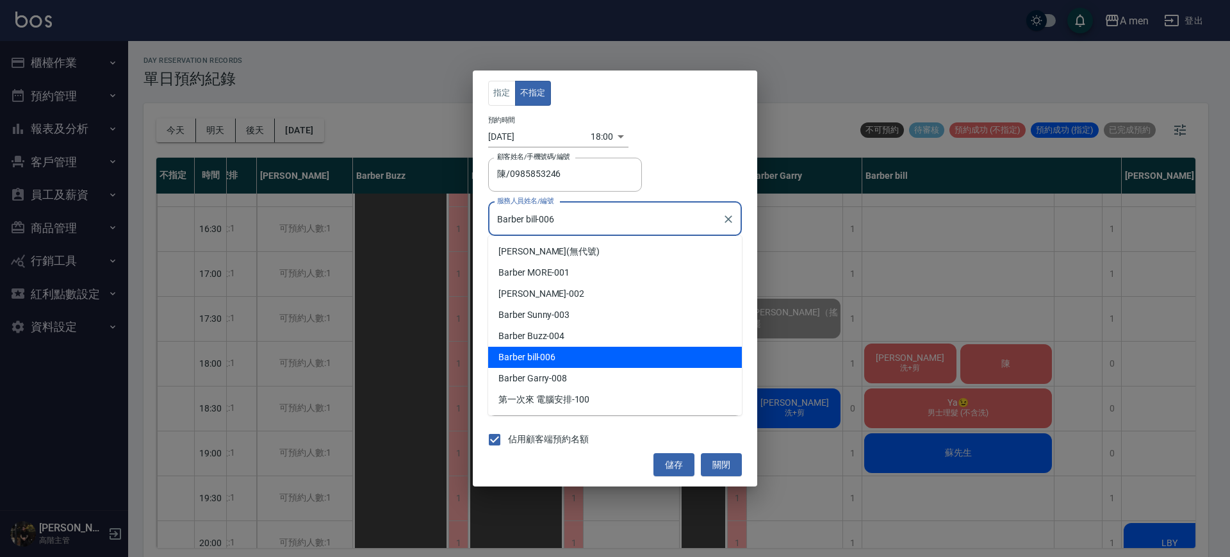
click at [610, 225] on input "Barber bill-006" at bounding box center [605, 219] width 223 height 22
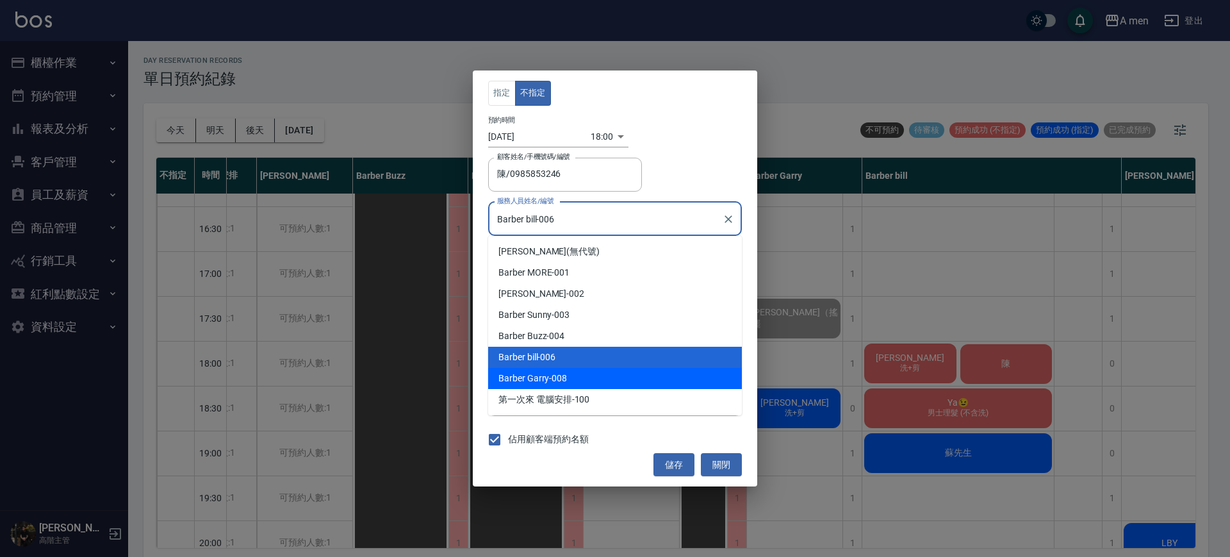
click at [595, 377] on div "Barber Garry -008" at bounding box center [615, 378] width 254 height 21
type input "Barber Garry-008"
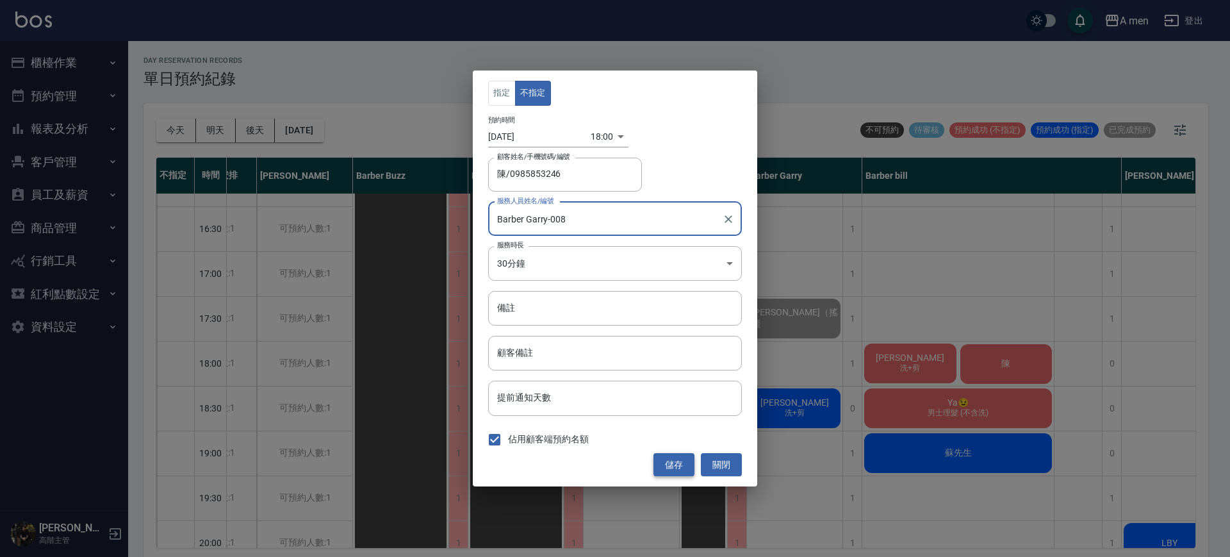
click at [682, 463] on button "儲存" at bounding box center [674, 465] width 41 height 24
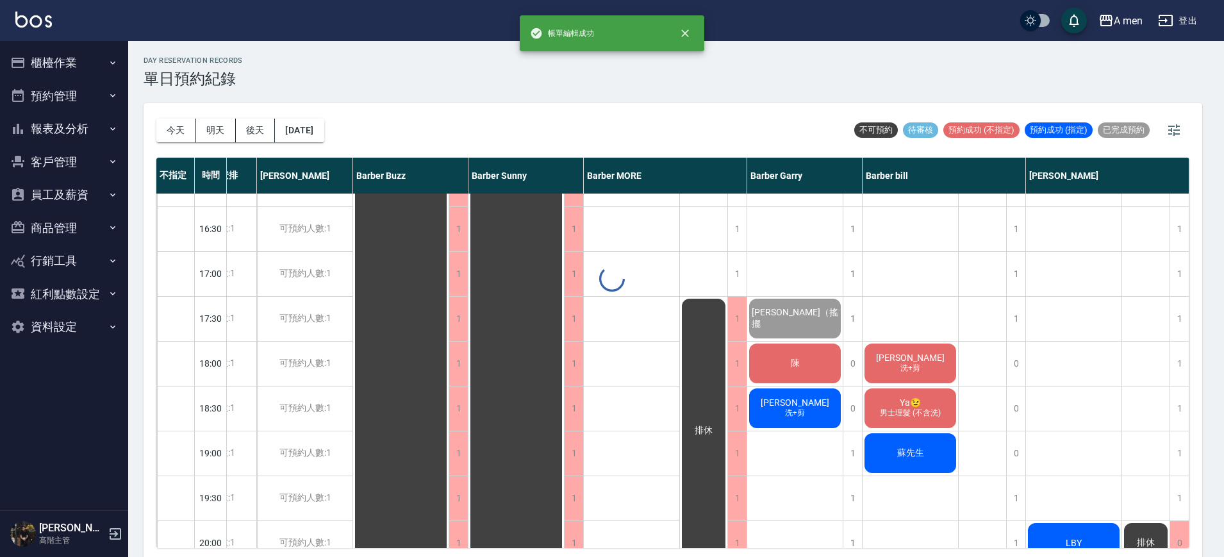
scroll to position [481, 60]
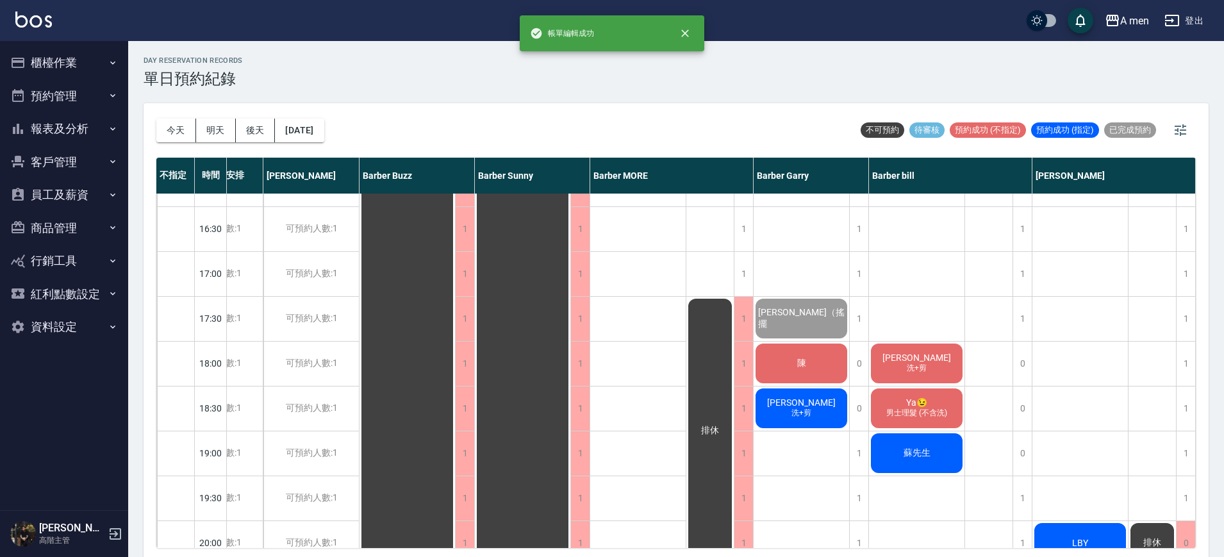
click at [952, 303] on div "吳益群 洗+剪 Ya😉 男士理髮 (不含洗) 蘇先生" at bounding box center [917, 273] width 96 height 1121
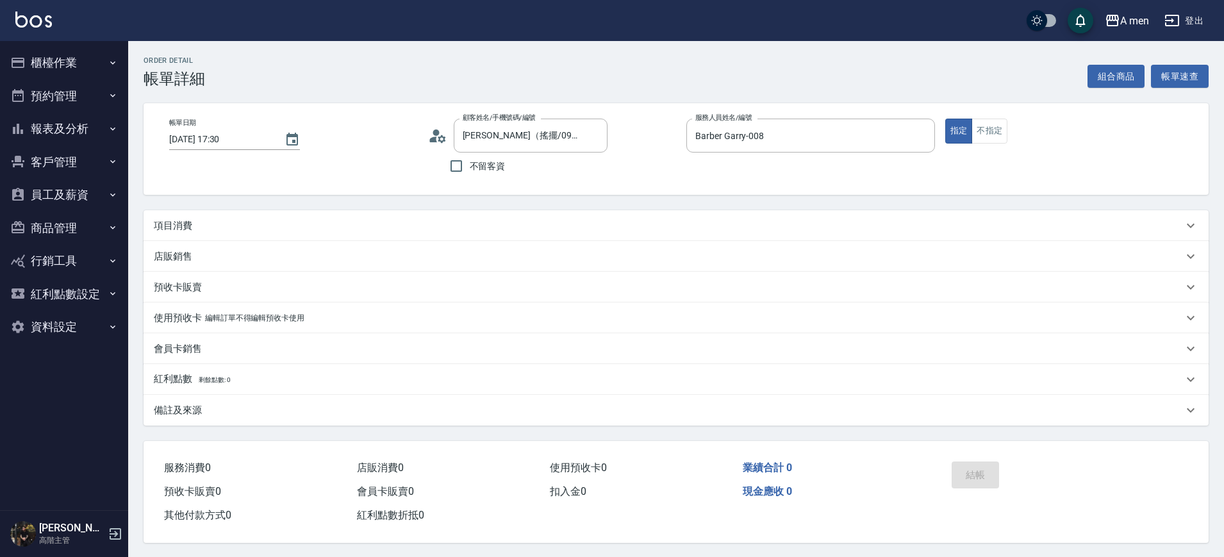
click at [620, 219] on div "項目消費" at bounding box center [668, 225] width 1029 height 13
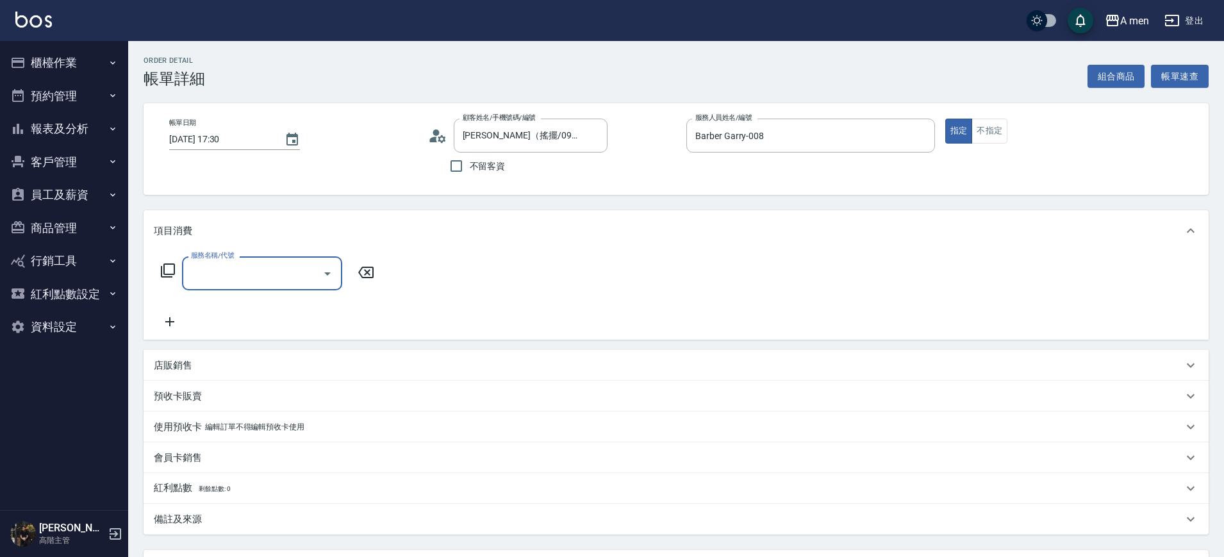
click at [260, 286] on div "服務名稱/代號" at bounding box center [262, 273] width 160 height 34
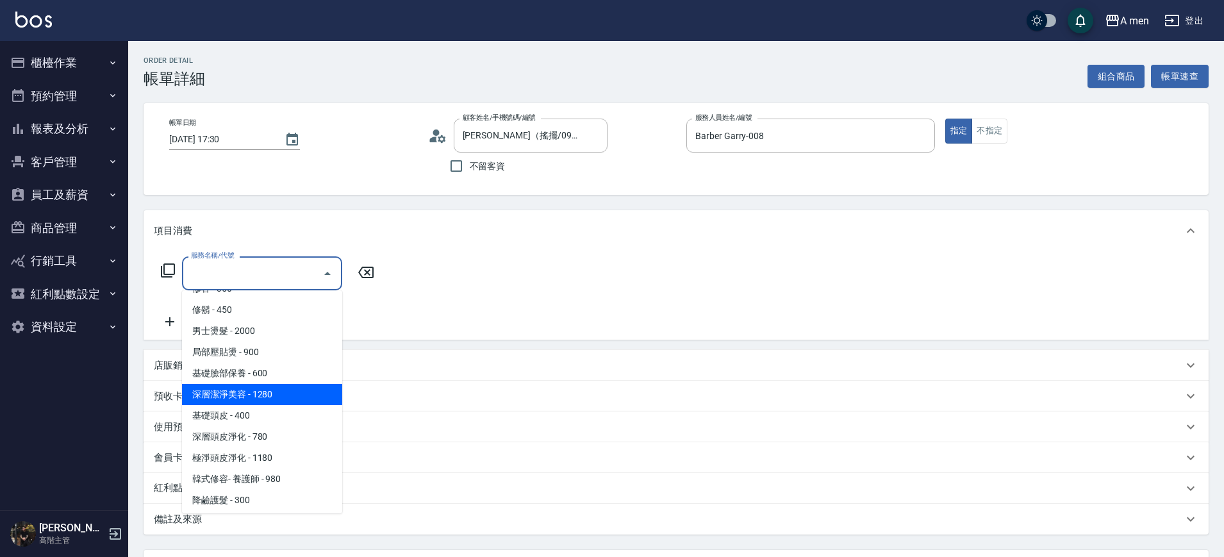
scroll to position [363, 0]
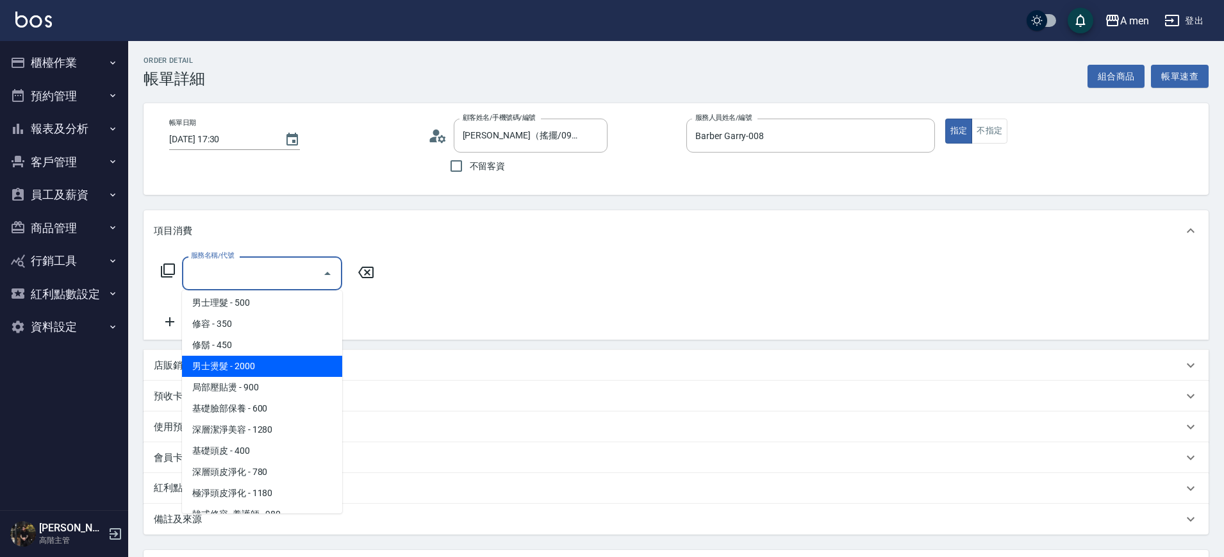
click at [268, 363] on span "男士燙髮 - 2000" at bounding box center [262, 366] width 160 height 21
type input "男士燙髮(B01)"
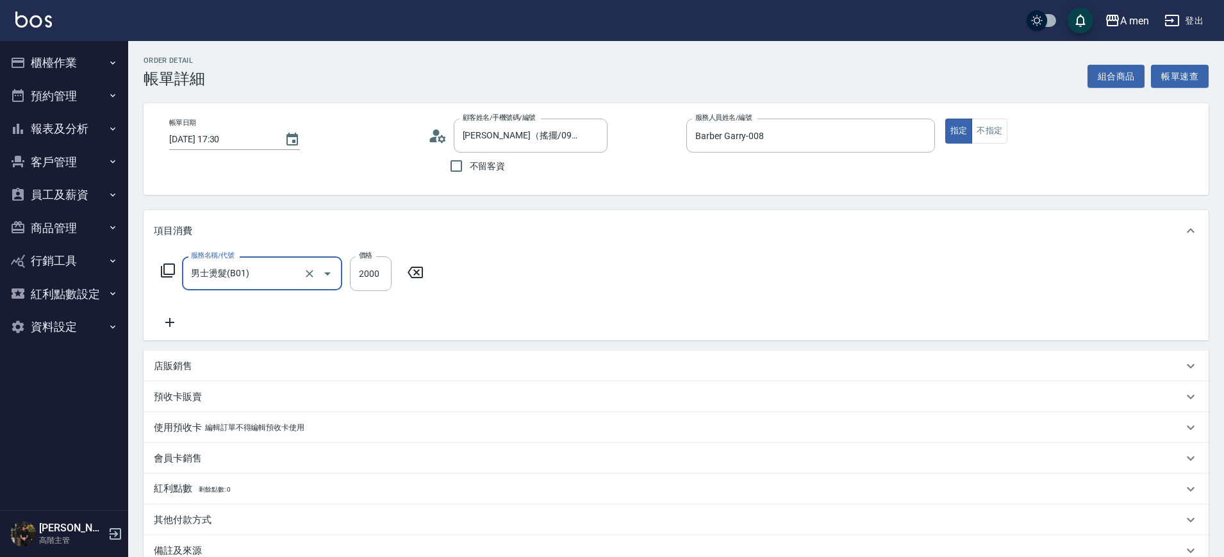
click at [301, 291] on div "服務名稱/代號 男士燙髮(B01) 服務名稱/代號 價格 2000 價格" at bounding box center [292, 293] width 277 height 74
click at [310, 277] on icon "Clear" at bounding box center [309, 273] width 13 height 13
click at [313, 276] on icon "Clear" at bounding box center [310, 274] width 8 height 8
click at [322, 275] on icon "Open" at bounding box center [327, 273] width 15 height 15
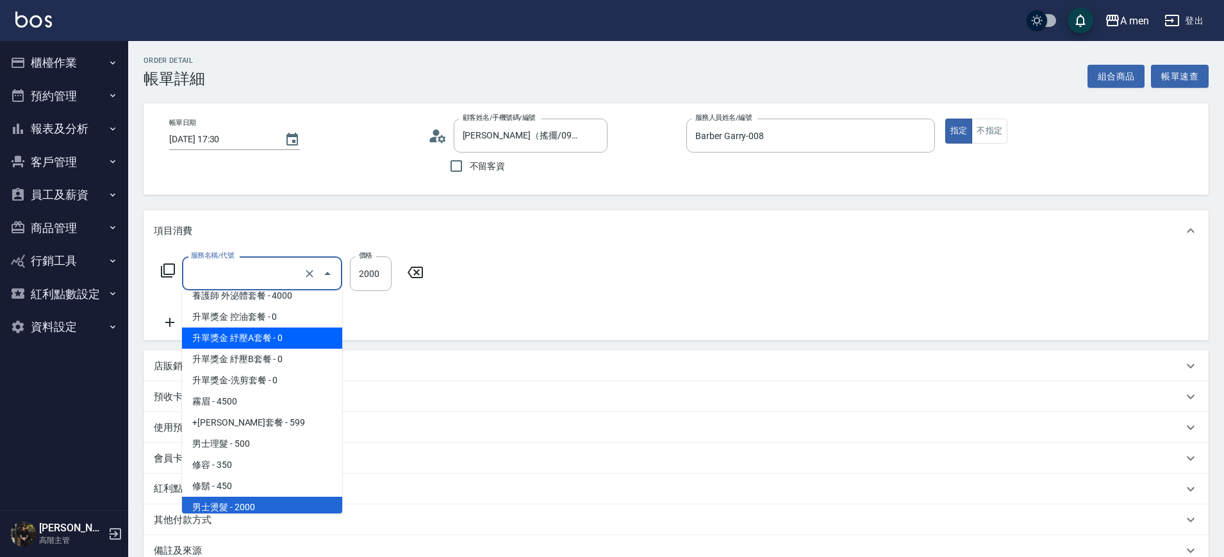
scroll to position [306, 0]
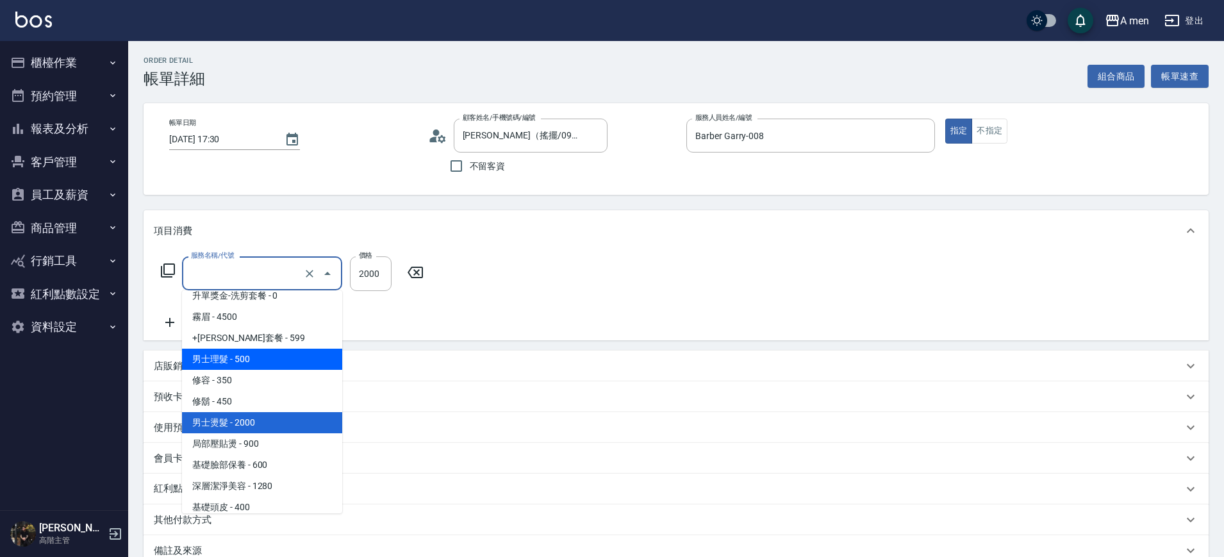
click at [268, 359] on span "男士理髮 - 500" at bounding box center [262, 359] width 160 height 21
type input "男士理髮(A01)"
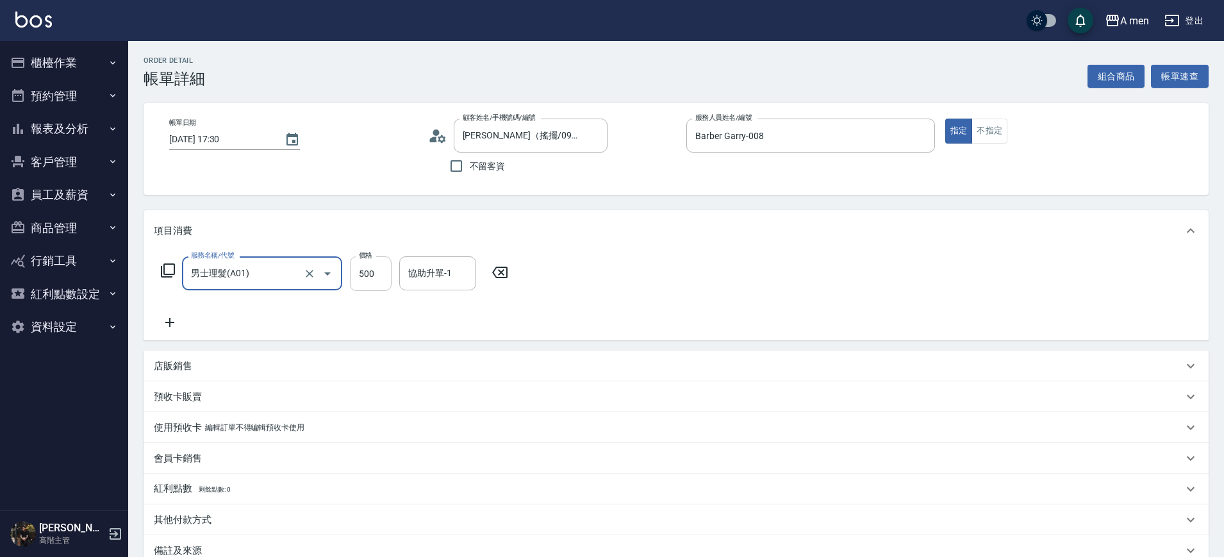
click at [388, 270] on input "500" at bounding box center [371, 273] width 42 height 35
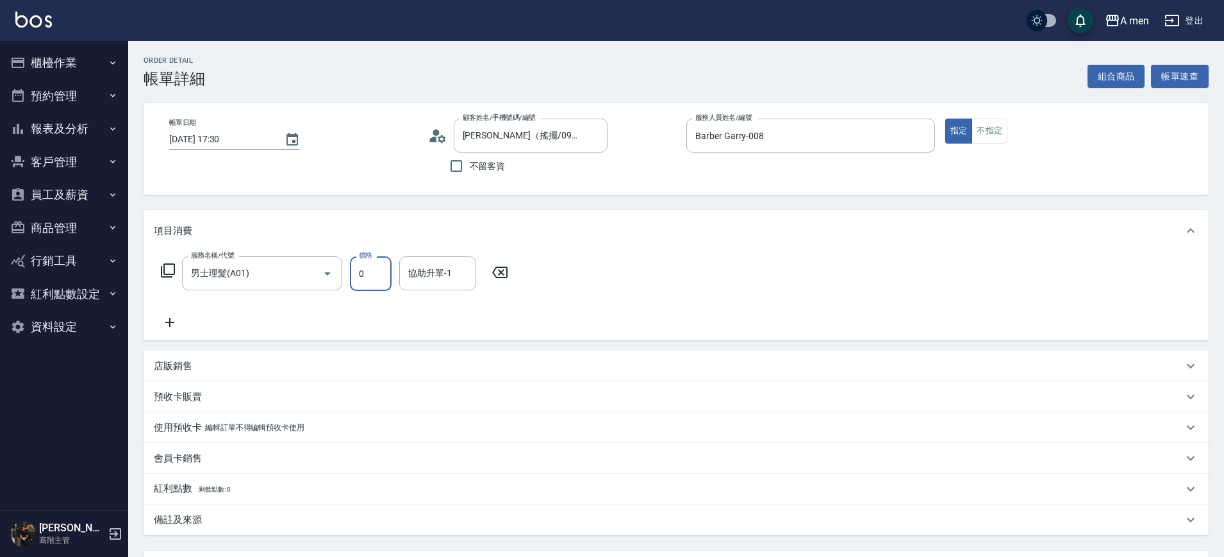
type input "0"
click at [288, 286] on div "˙700 服務名稱/代號" at bounding box center [262, 273] width 160 height 34
type input "˙700"
drag, startPoint x: 352, startPoint y: 270, endPoint x: 365, endPoint y: 273, distance: 13.2
click at [358, 273] on icon at bounding box center [366, 272] width 32 height 15
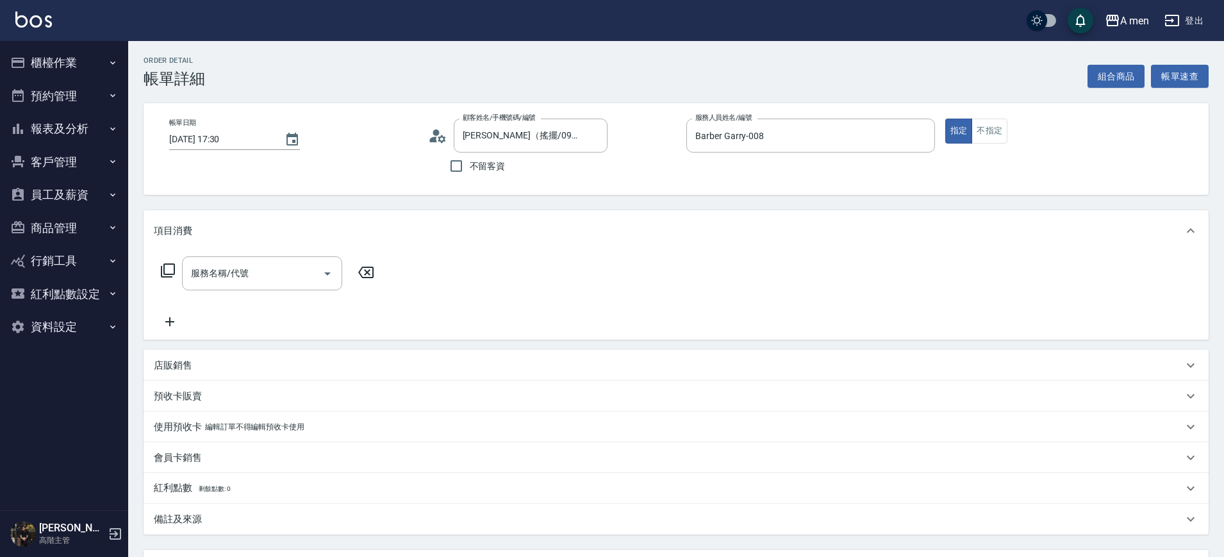
click at [367, 273] on icon at bounding box center [366, 272] width 32 height 15
click at [324, 266] on icon "Open" at bounding box center [327, 273] width 15 height 15
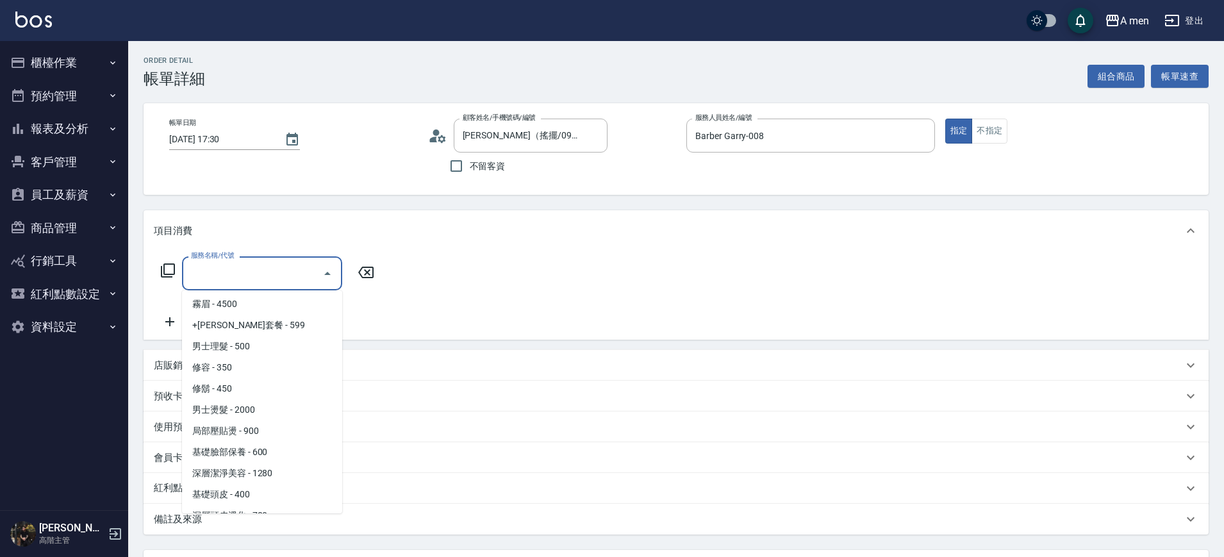
scroll to position [320, 0]
click at [279, 340] on span "男士理髮 - 500" at bounding box center [262, 344] width 160 height 21
type input "男士理髮(A01)"
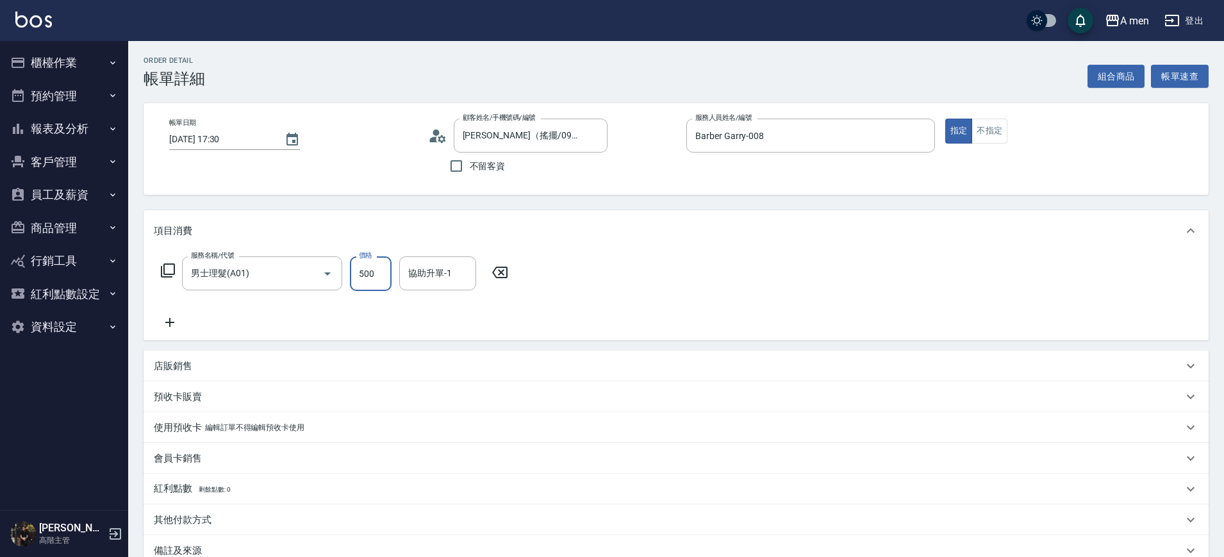
click at [391, 274] on input "500" at bounding box center [371, 273] width 42 height 35
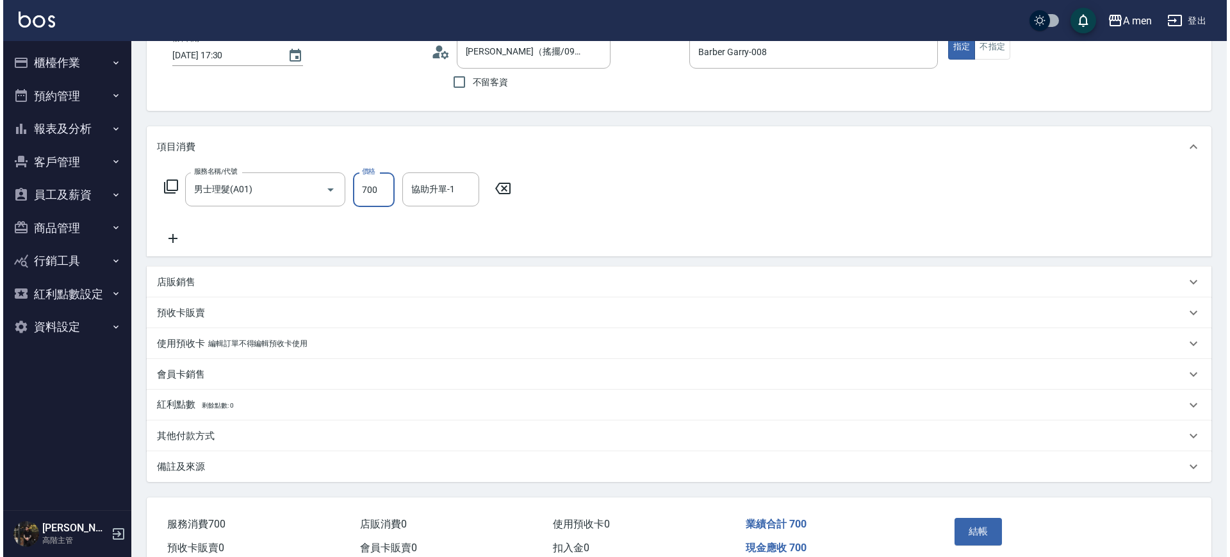
scroll to position [147, 0]
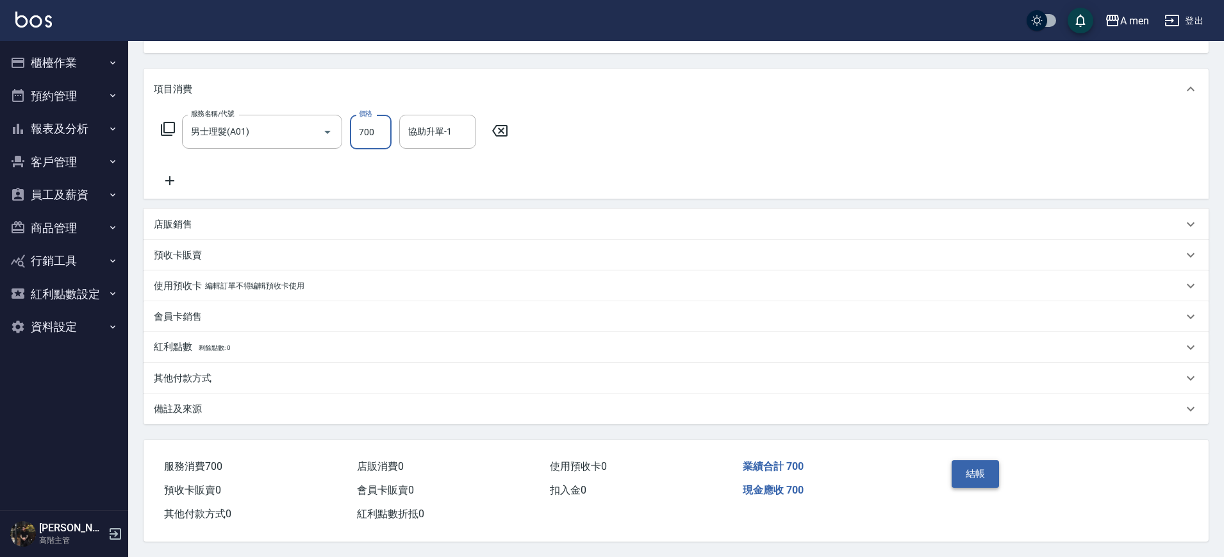
type input "700"
click at [959, 475] on button "結帳" at bounding box center [976, 473] width 48 height 27
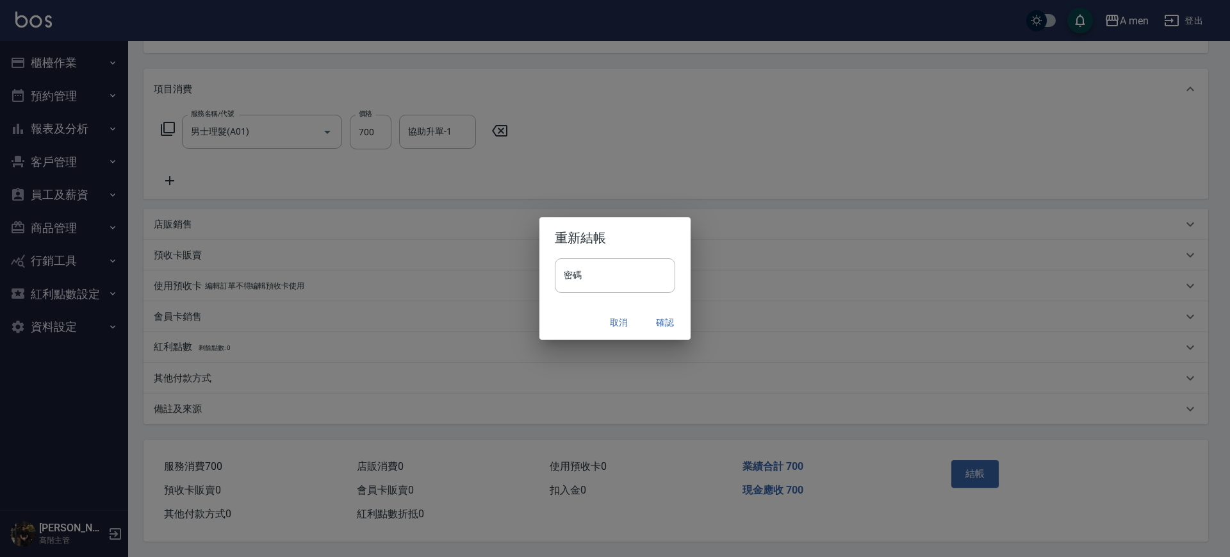
click at [666, 329] on button "確認" at bounding box center [665, 323] width 41 height 24
